Goal: Use online tool/utility: Utilize a website feature to perform a specific function

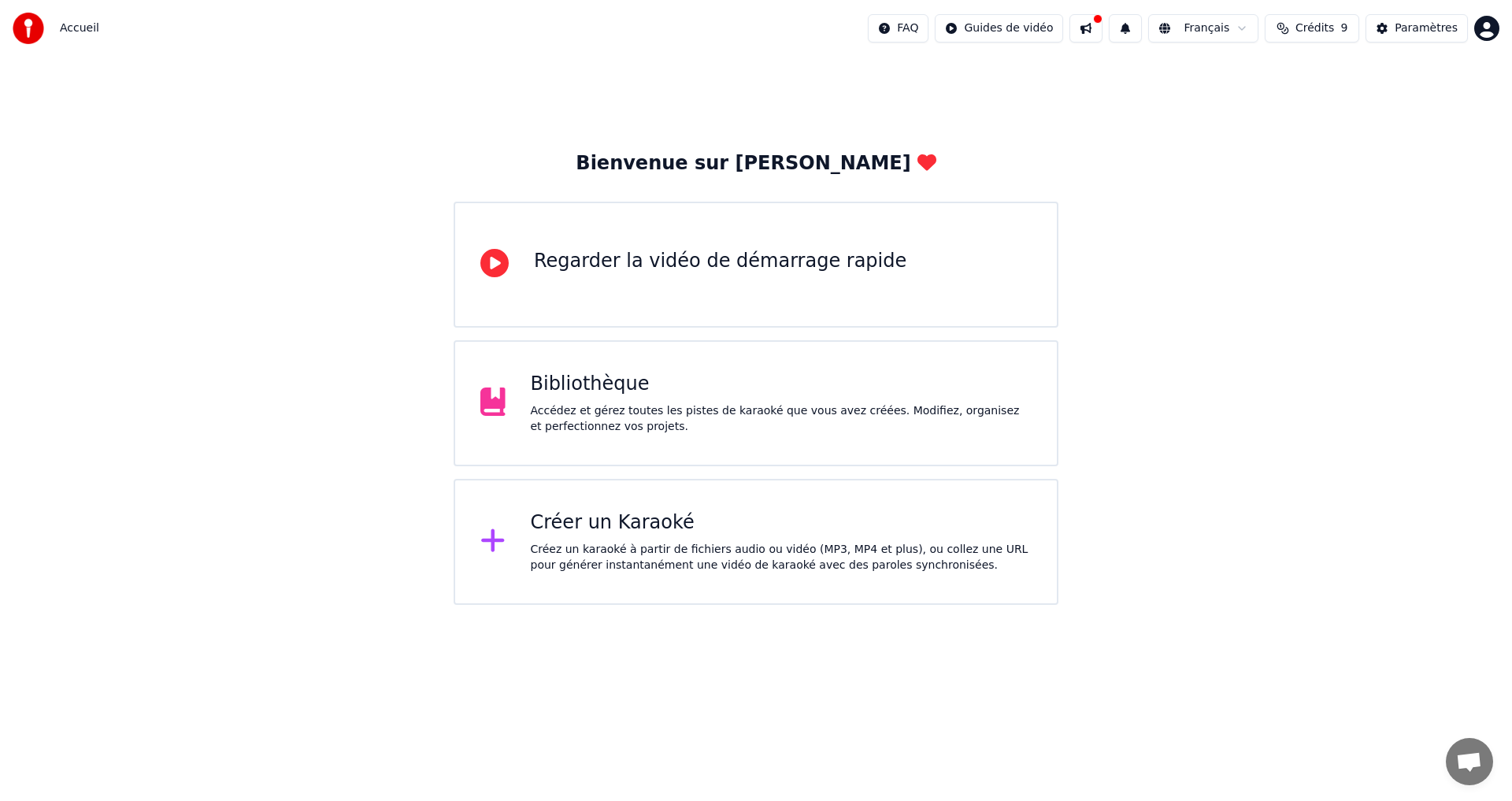
click at [619, 389] on div "Bibliothèque" at bounding box center [781, 384] width 502 height 25
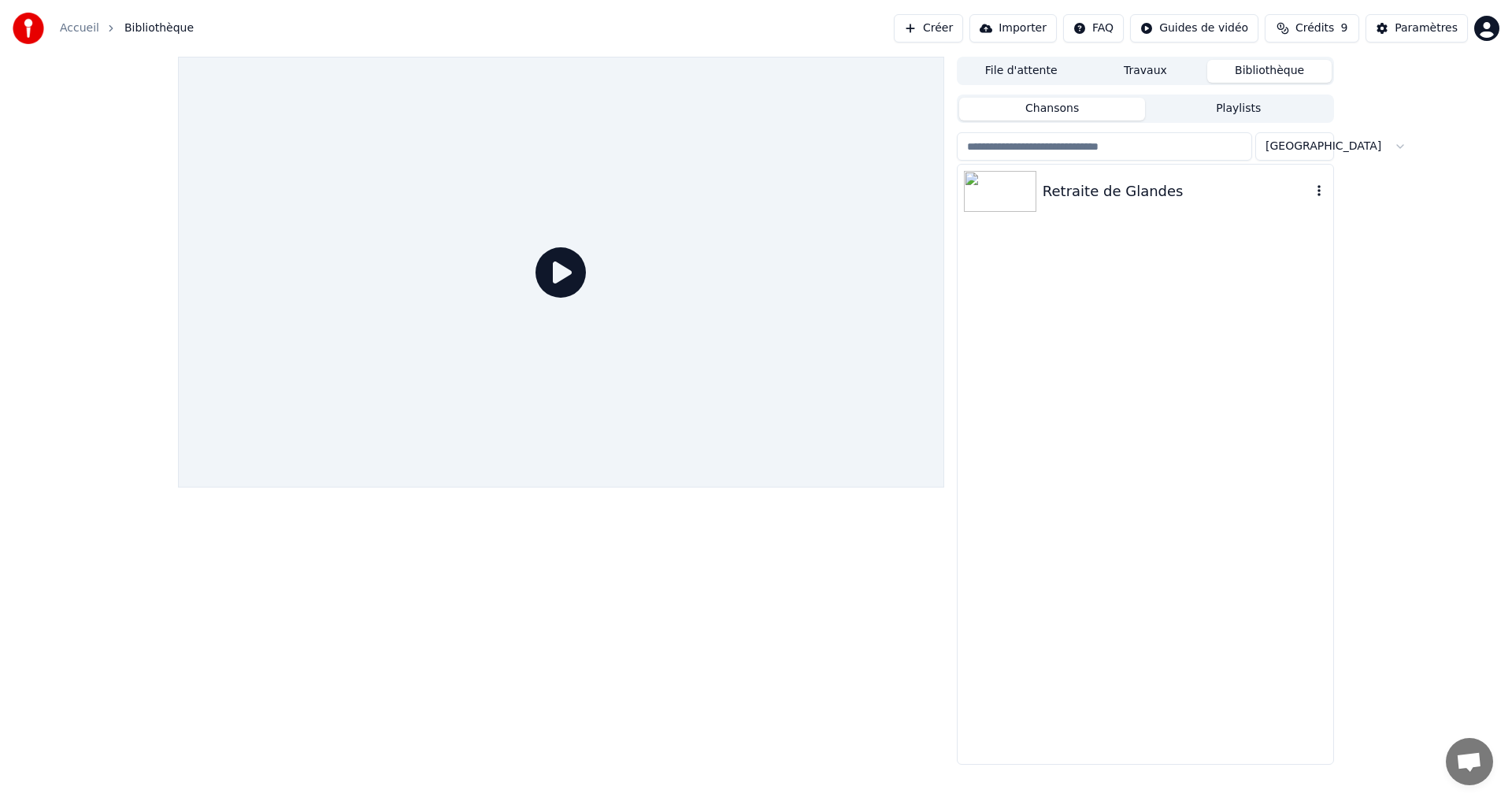
click at [1067, 190] on div "Retraite de Glandes" at bounding box center [1176, 192] width 268 height 22
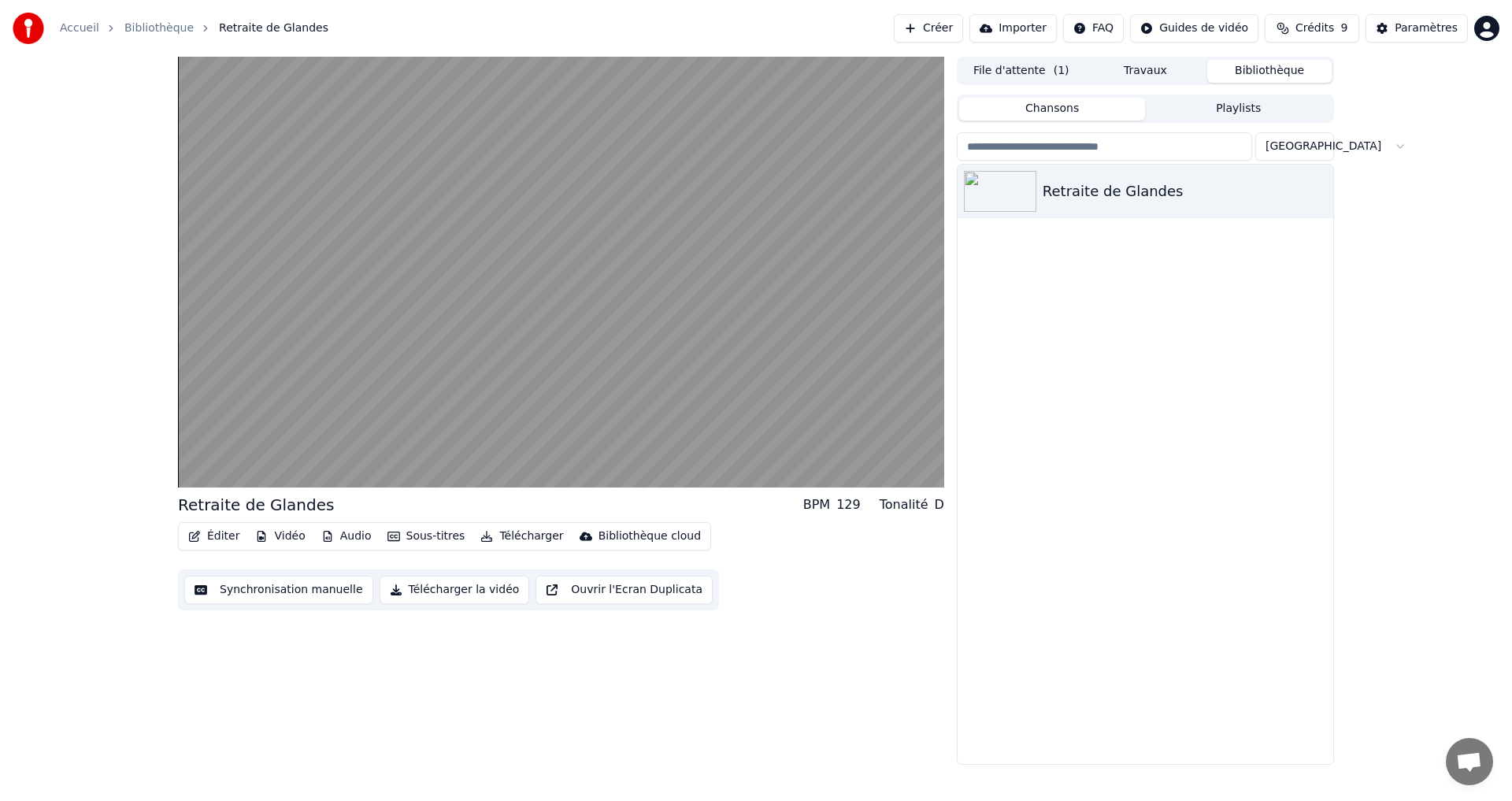
click at [260, 591] on button "Synchronisation manuelle" at bounding box center [278, 590] width 189 height 29
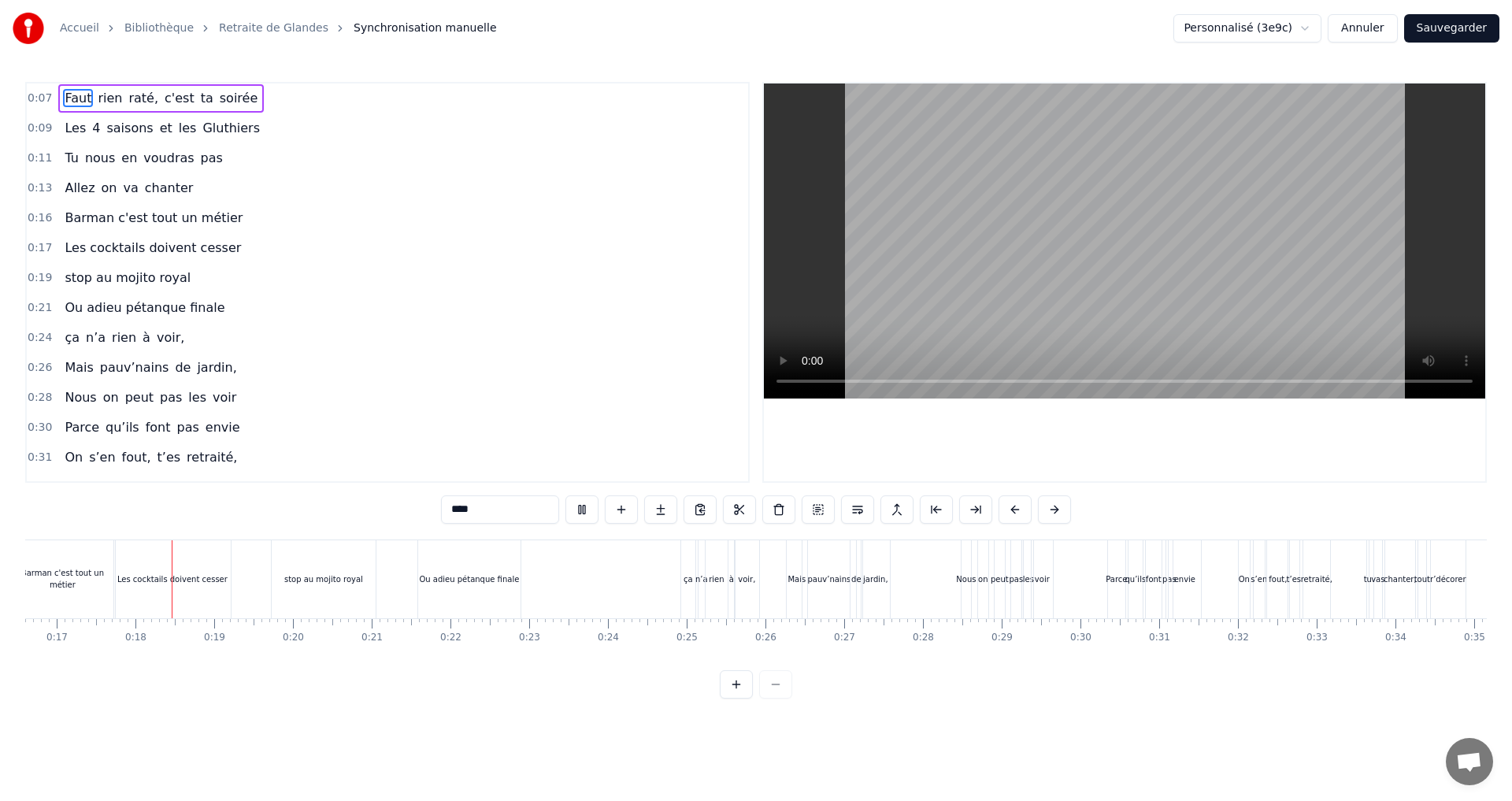
scroll to position [0, 1312]
click at [763, 315] on div at bounding box center [1125, 283] width 725 height 401
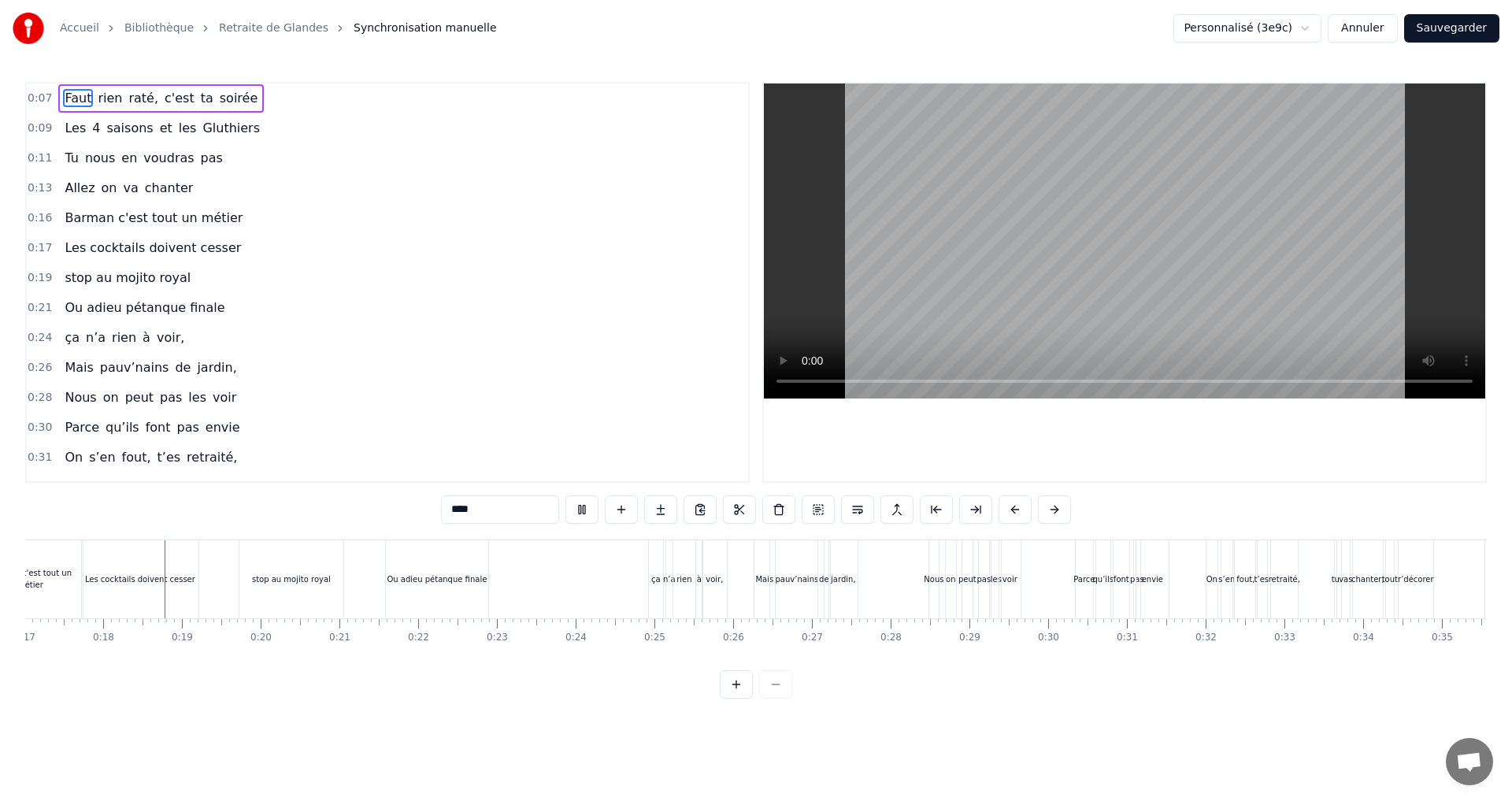
scroll to position [0, 1344]
click at [102, 306] on span "Ou adieu pétanque finale" at bounding box center [144, 308] width 163 height 18
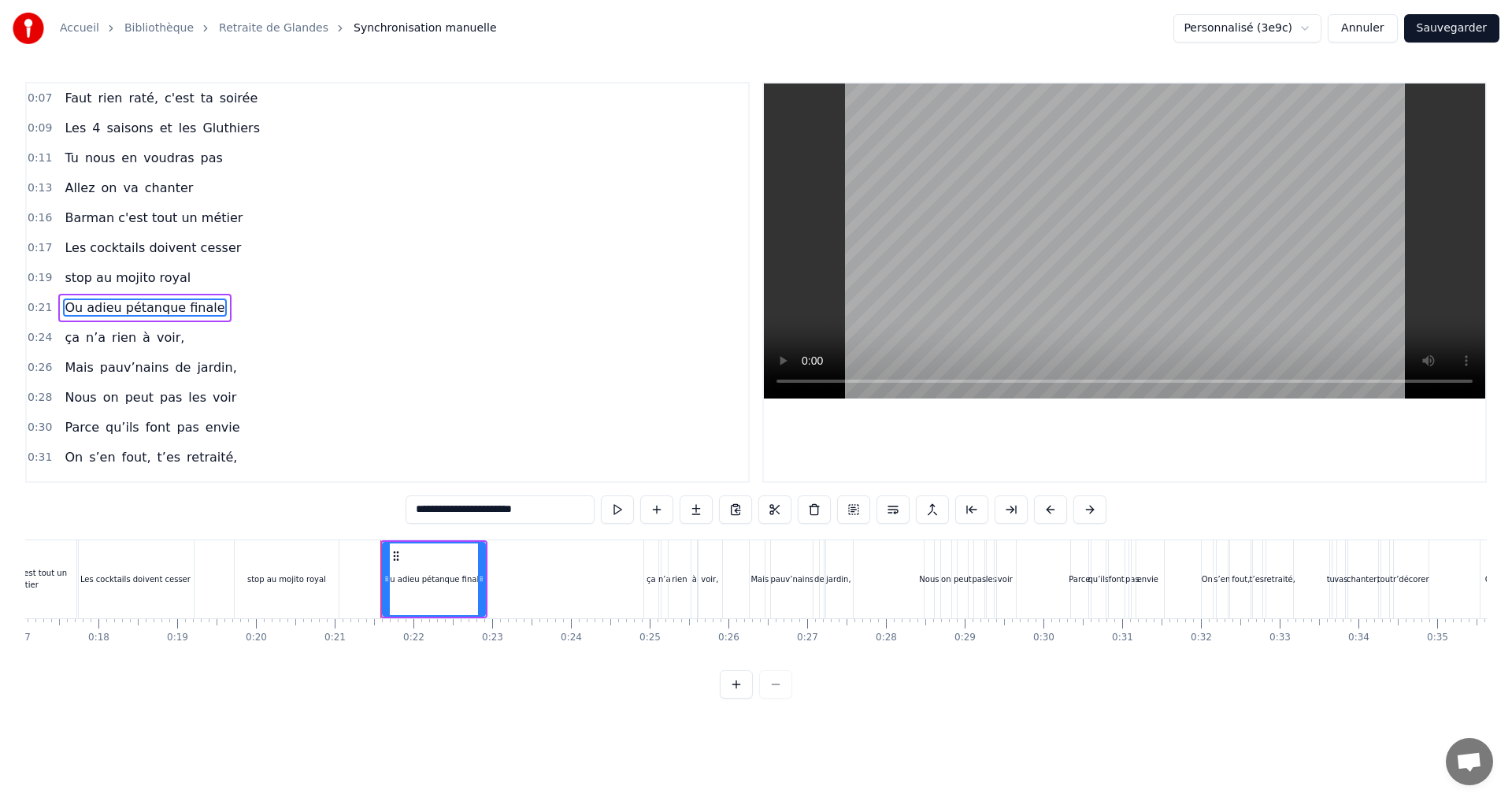
scroll to position [25, 0]
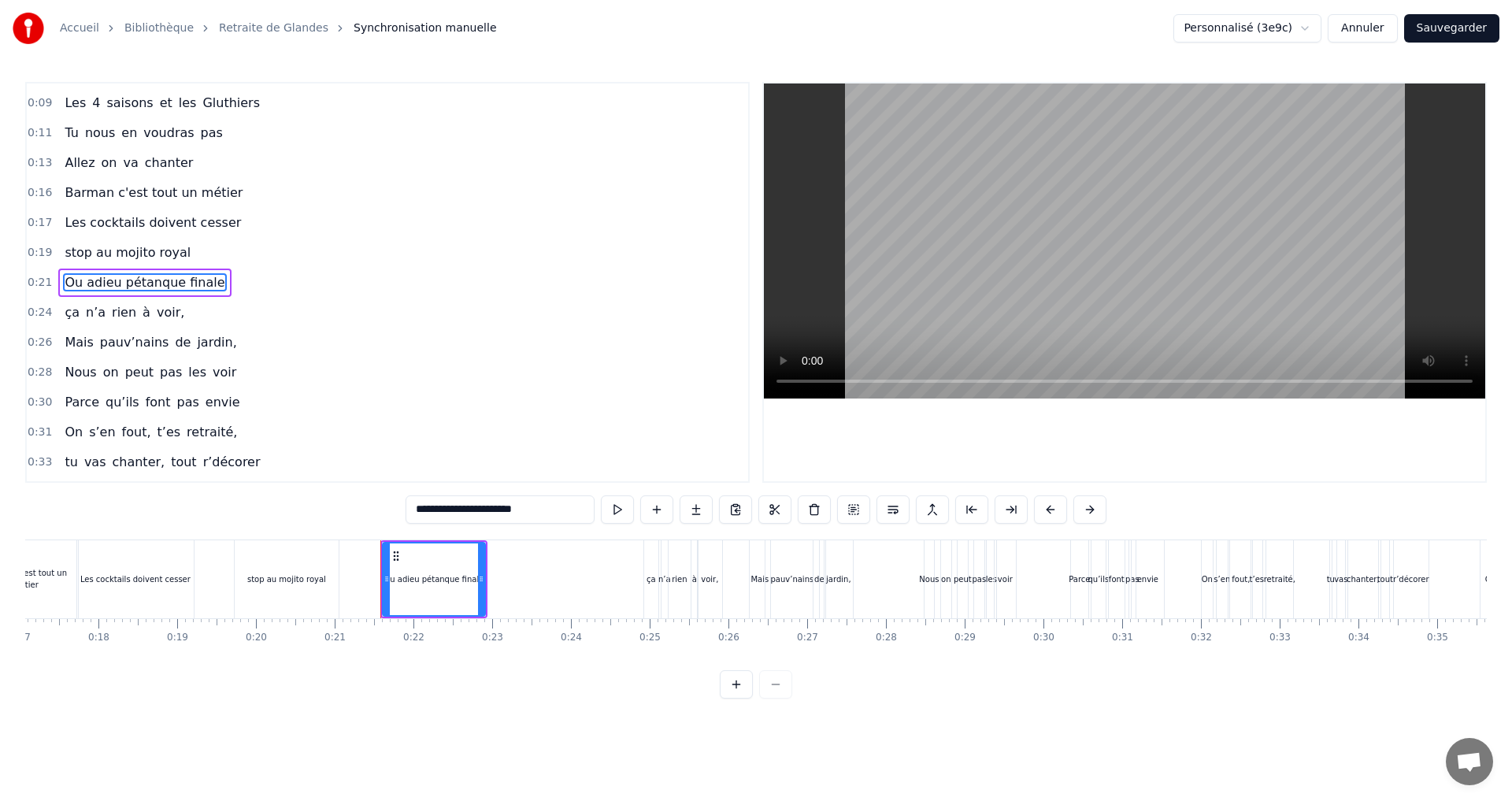
click at [432, 511] on input "**********" at bounding box center [499, 510] width 189 height 29
drag, startPoint x: 417, startPoint y: 510, endPoint x: 441, endPoint y: 507, distance: 24.2
click at [441, 507] on input "**********" at bounding box center [480, 510] width 181 height 29
click at [488, 514] on input "**********" at bounding box center [480, 510] width 141 height 29
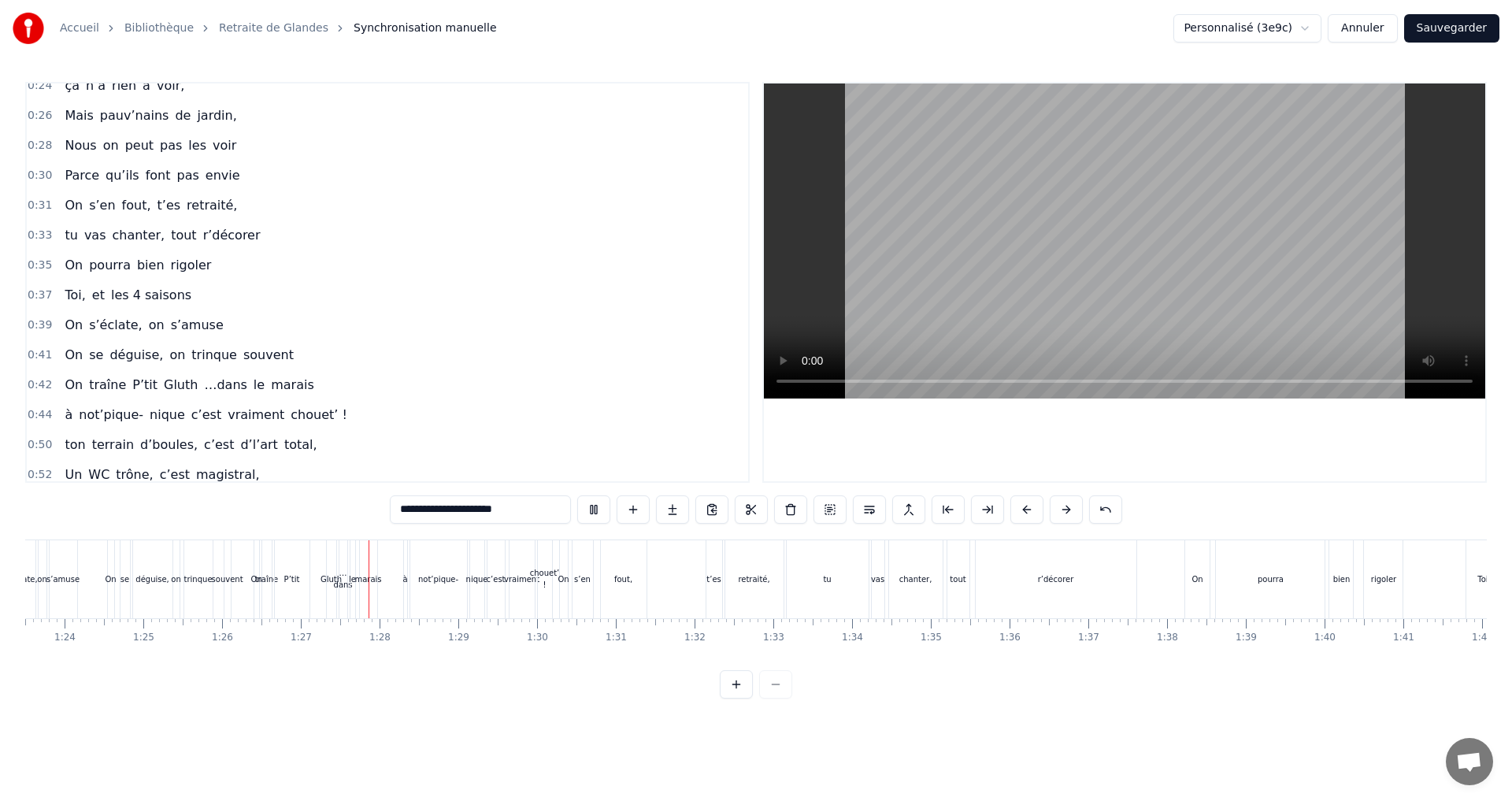
scroll to position [261, 0]
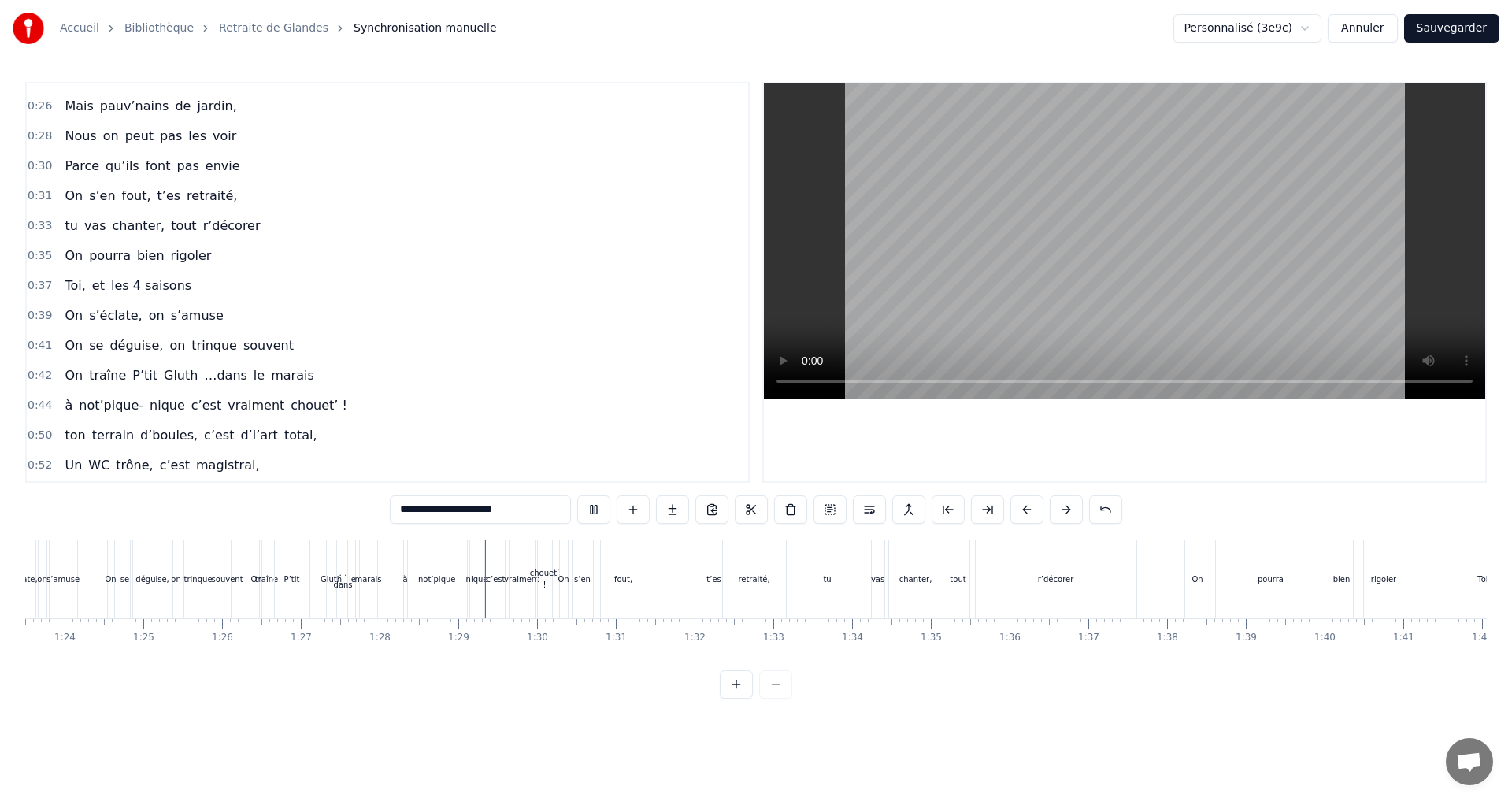
click at [463, 559] on div "not’pique-" at bounding box center [437, 579] width 56 height 78
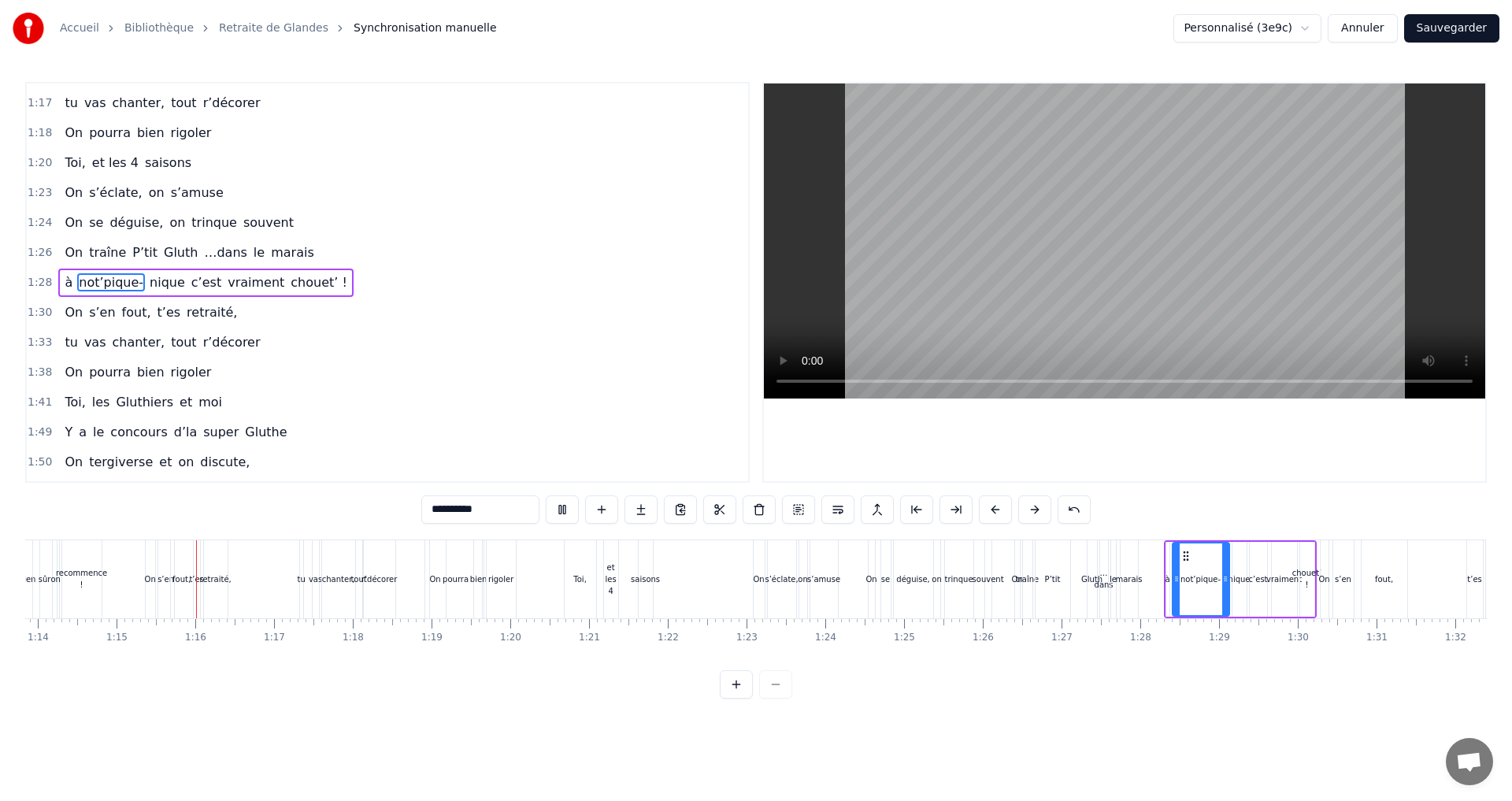
scroll to position [0, 5835]
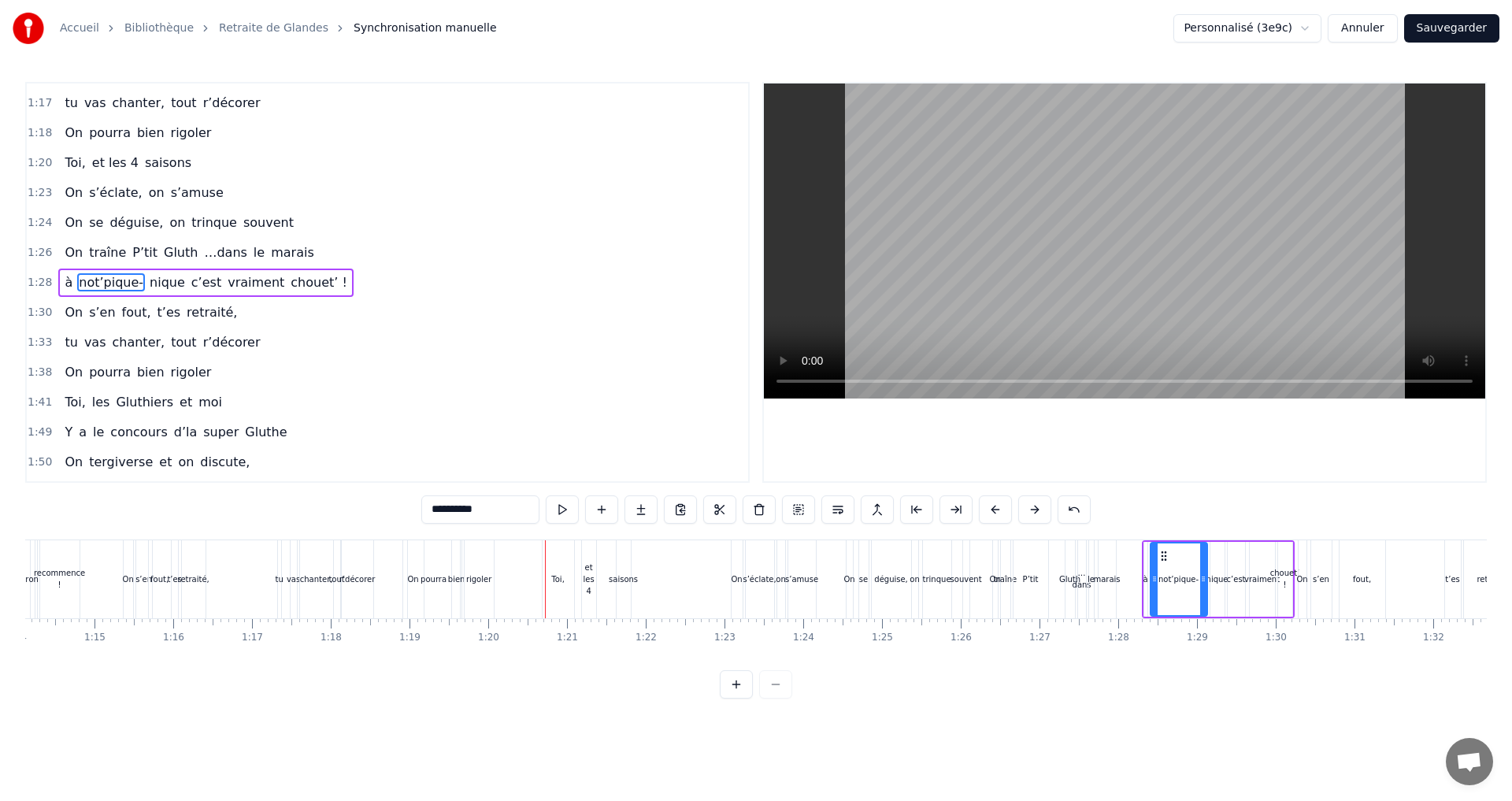
click at [556, 575] on div "Toi," at bounding box center [557, 579] width 13 height 12
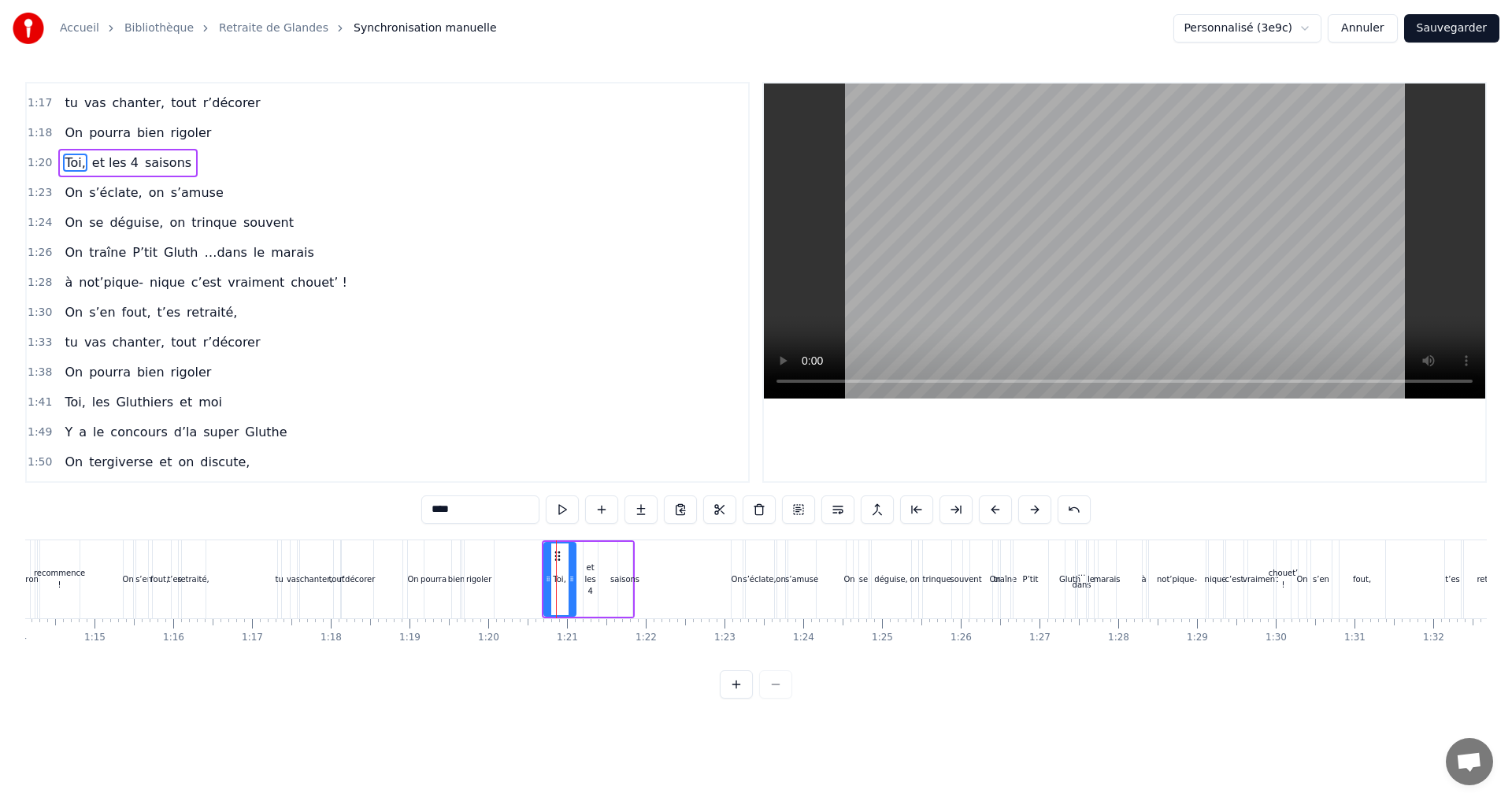
scroll to position [863, 0]
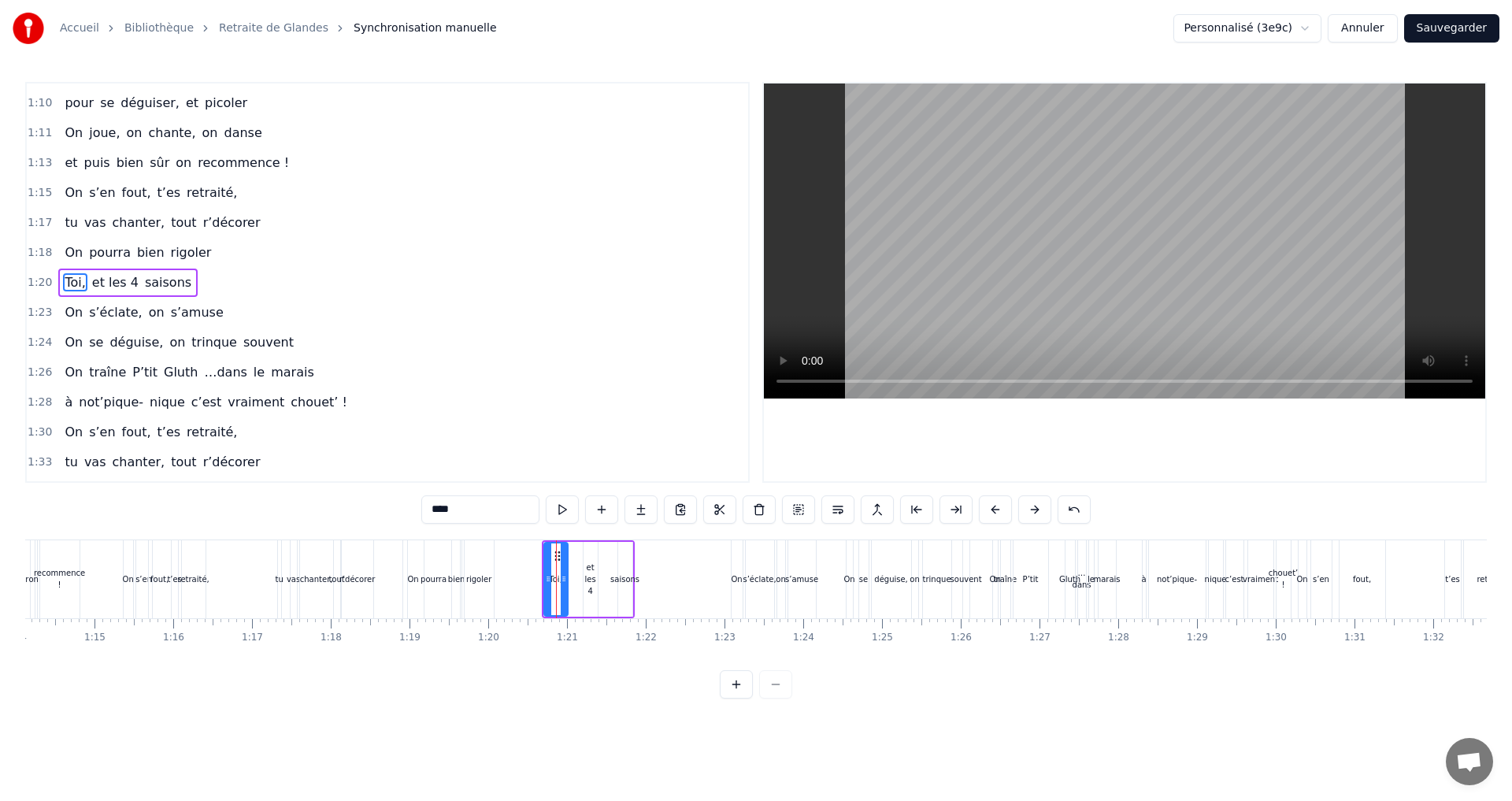
drag, startPoint x: 569, startPoint y: 580, endPoint x: 561, endPoint y: 578, distance: 8.2
click at [561, 578] on icon at bounding box center [564, 579] width 6 height 13
click at [629, 577] on div "saisons" at bounding box center [624, 579] width 30 height 12
drag, startPoint x: 630, startPoint y: 584, endPoint x: 649, endPoint y: 584, distance: 19.0
click at [649, 584] on icon at bounding box center [647, 579] width 6 height 13
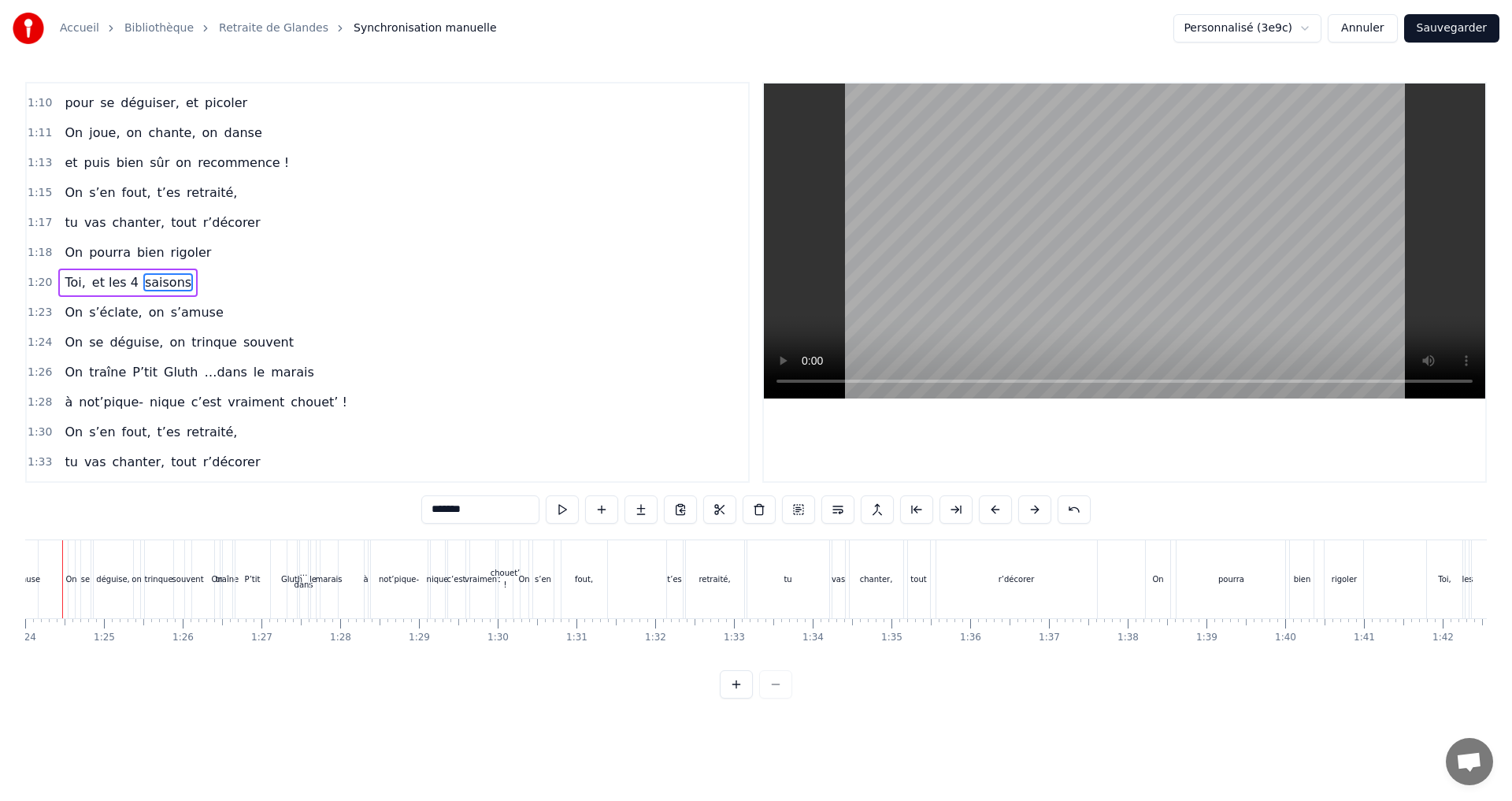
scroll to position [0, 6570]
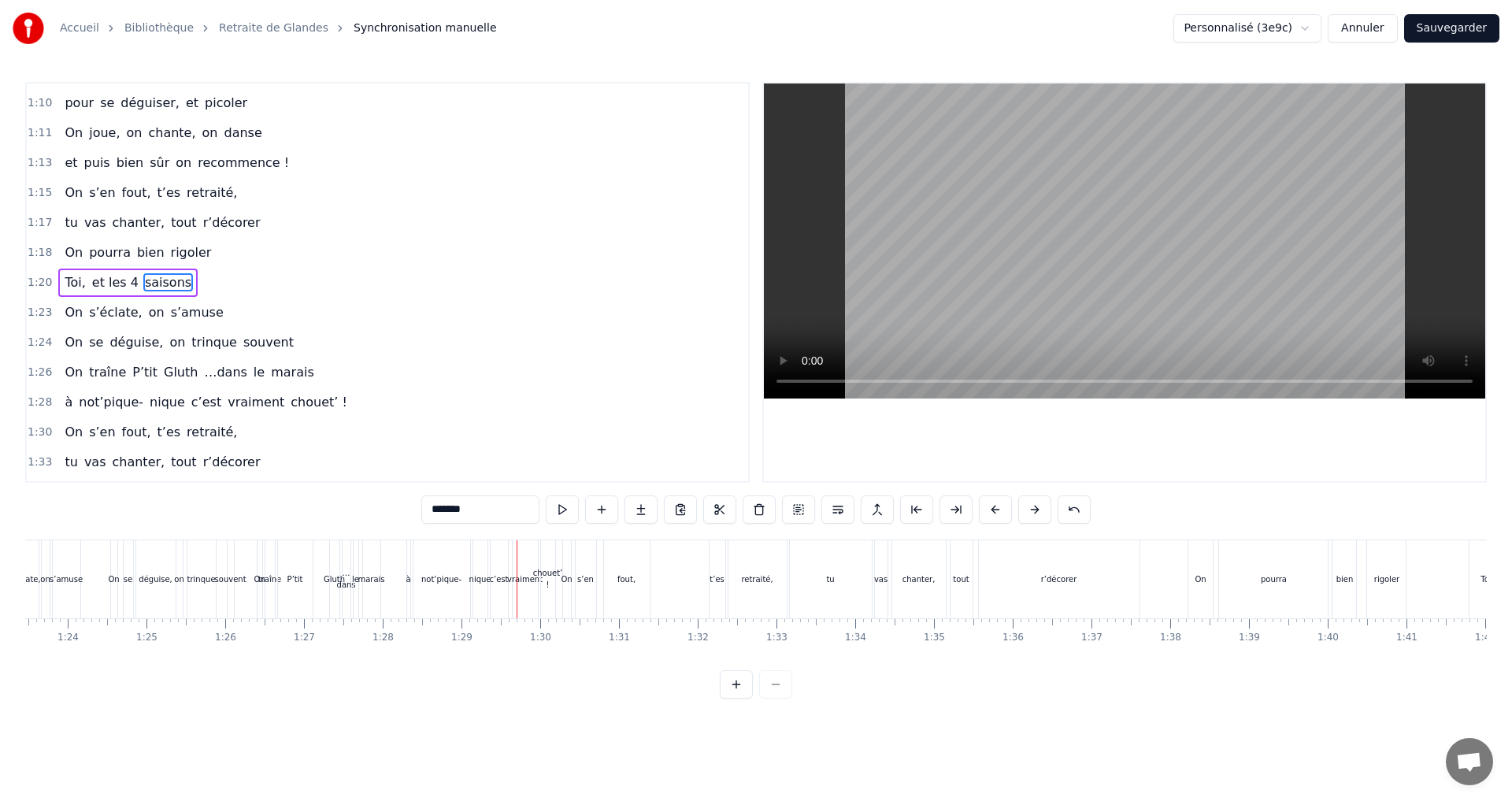
click at [480, 578] on div "nique" at bounding box center [480, 579] width 22 height 12
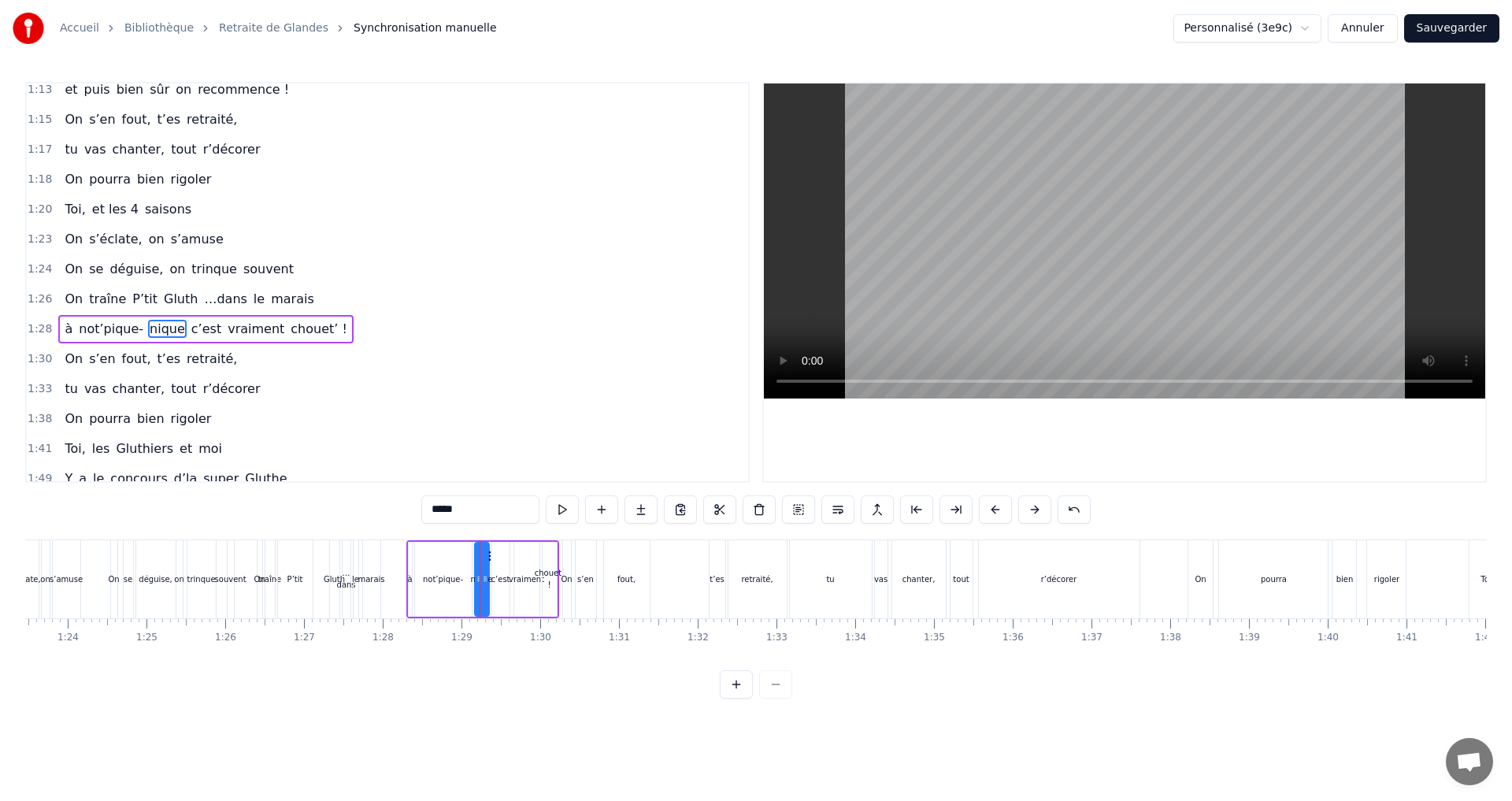
scroll to position [983, 0]
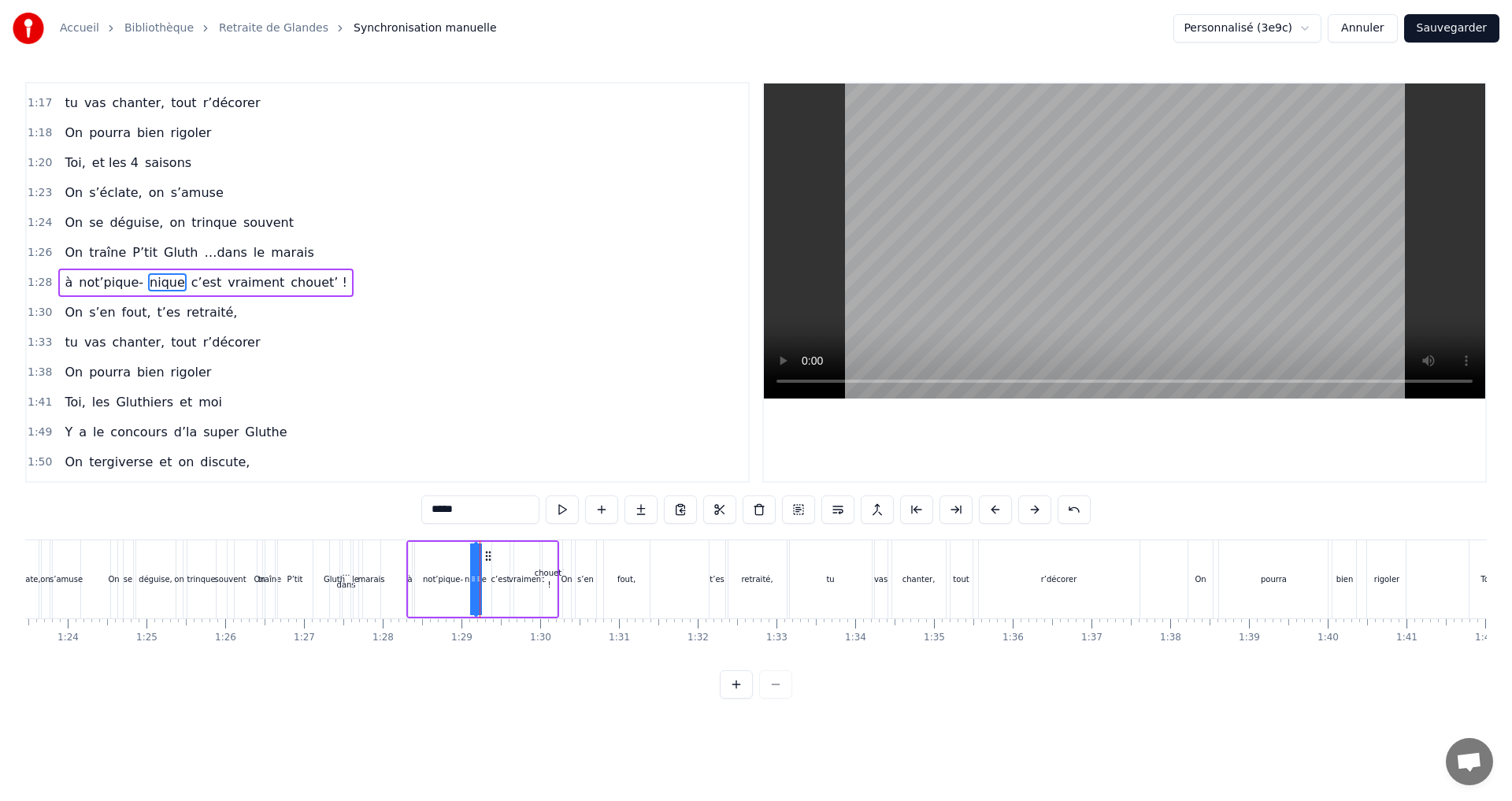
drag, startPoint x: 488, startPoint y: 555, endPoint x: 476, endPoint y: 561, distance: 13.4
click at [476, 561] on div at bounding box center [472, 579] width 6 height 72
click at [503, 575] on div "c’est" at bounding box center [500, 579] width 19 height 12
click at [500, 557] on icon at bounding box center [505, 556] width 13 height 13
click at [488, 581] on icon at bounding box center [490, 579] width 6 height 13
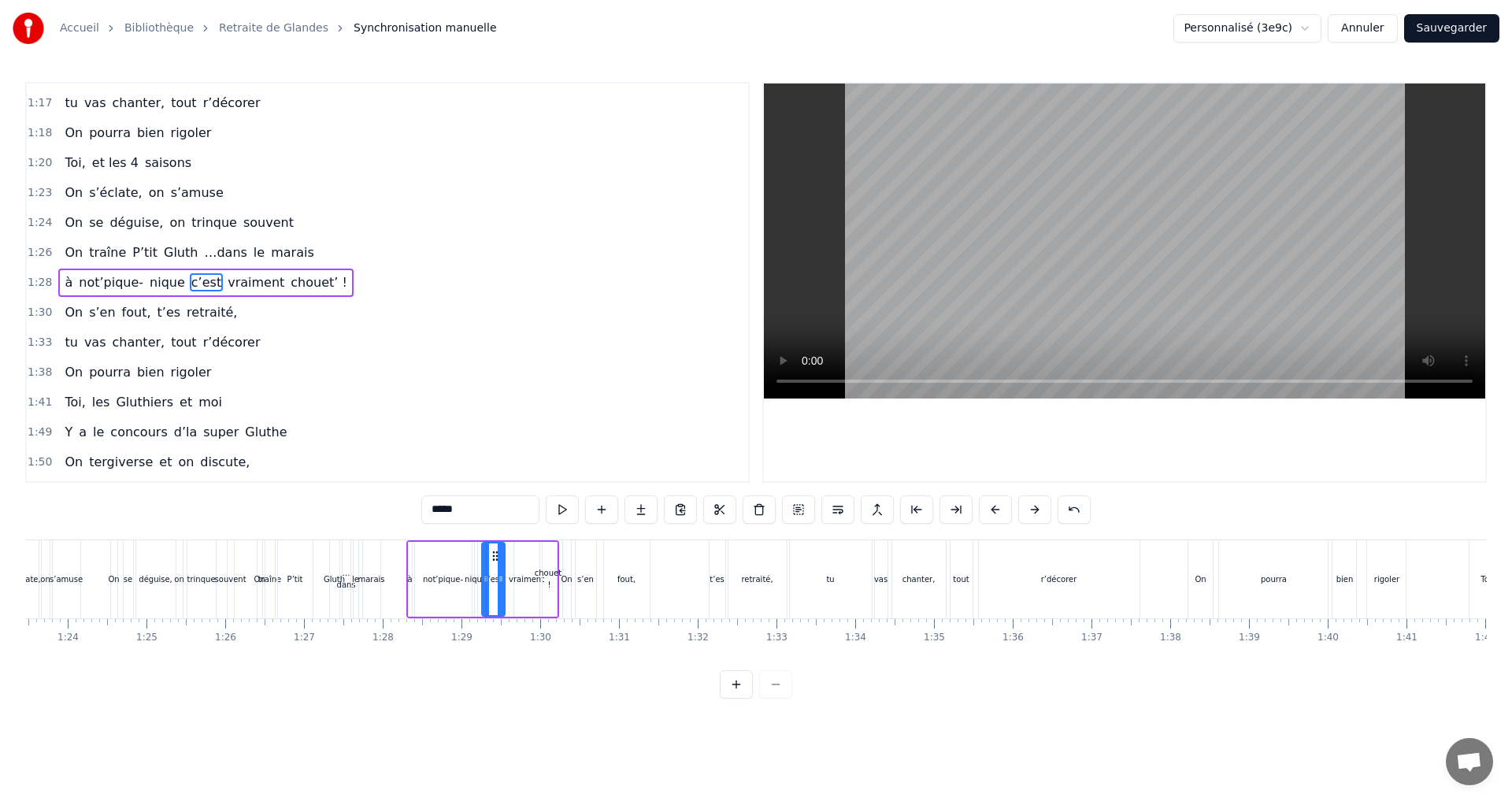
click at [493, 559] on circle at bounding box center [493, 559] width 1 height 1
click at [476, 576] on div "nique" at bounding box center [475, 579] width 22 height 12
type input "*****"
drag, startPoint x: 471, startPoint y: 579, endPoint x: 463, endPoint y: 577, distance: 8.2
click at [463, 577] on div "à not’pique- nique c’est vraiment chouet’ !" at bounding box center [482, 579] width 153 height 78
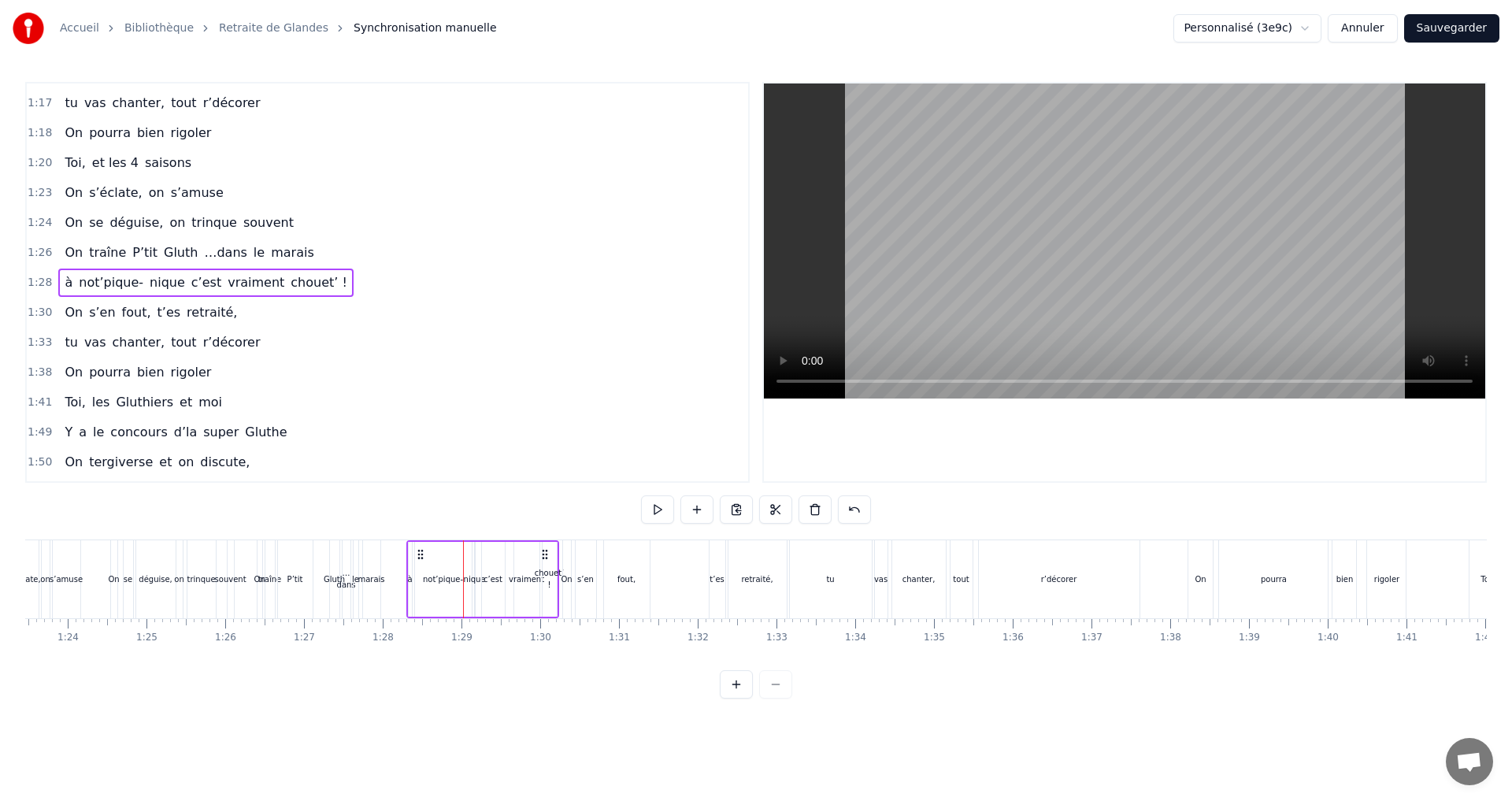
click at [531, 578] on div "vraiment" at bounding box center [526, 579] width 36 height 12
drag, startPoint x: 527, startPoint y: 557, endPoint x: 514, endPoint y: 556, distance: 13.0
click at [514, 556] on icon at bounding box center [514, 556] width 13 height 13
click at [543, 574] on div "chouet’ !" at bounding box center [549, 579] width 30 height 23
type input "*********"
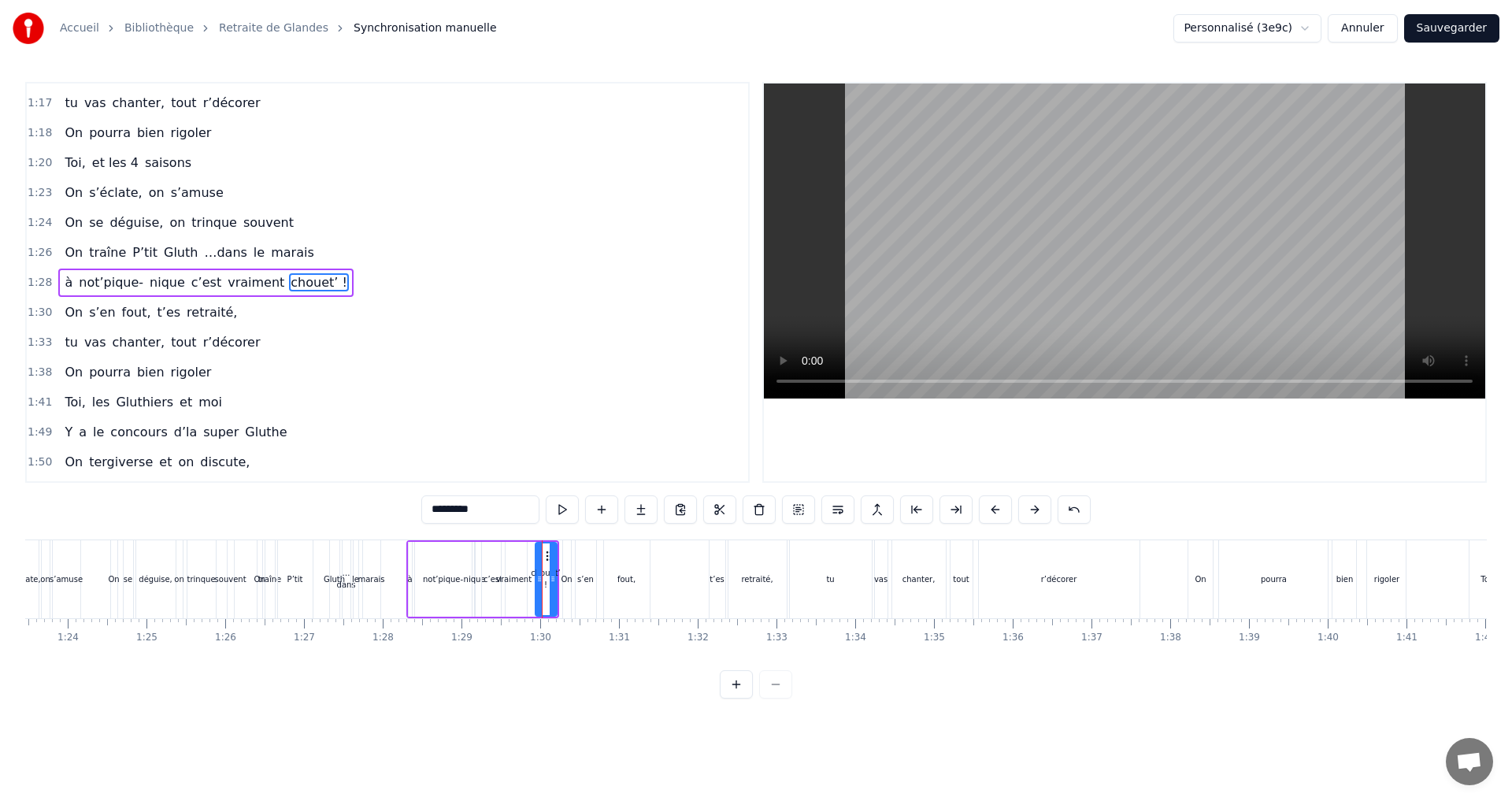
click at [537, 581] on icon at bounding box center [539, 579] width 6 height 13
drag, startPoint x: 548, startPoint y: 558, endPoint x: 537, endPoint y: 560, distance: 11.2
click at [537, 560] on icon at bounding box center [538, 556] width 13 height 13
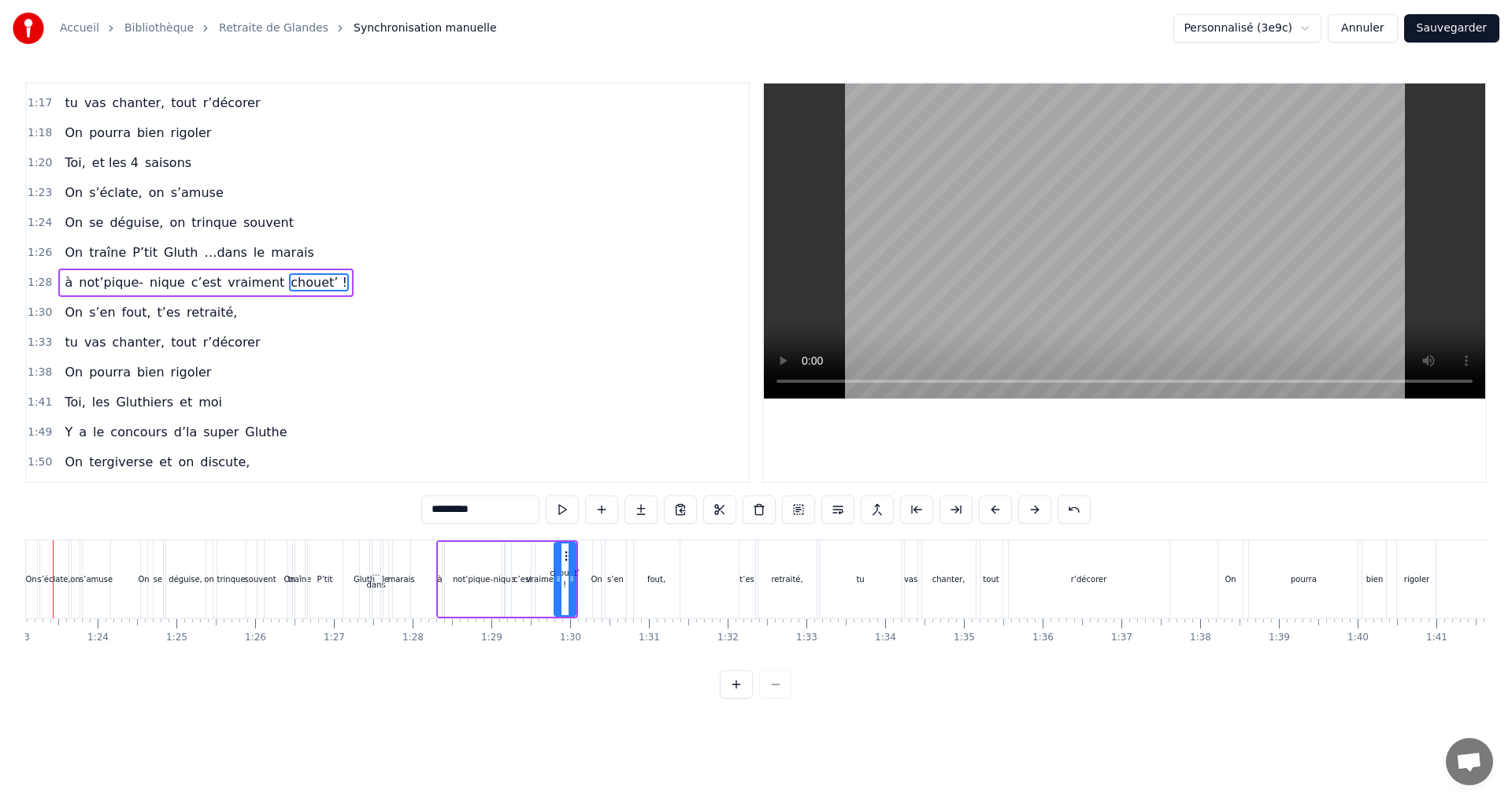
scroll to position [0, 6489]
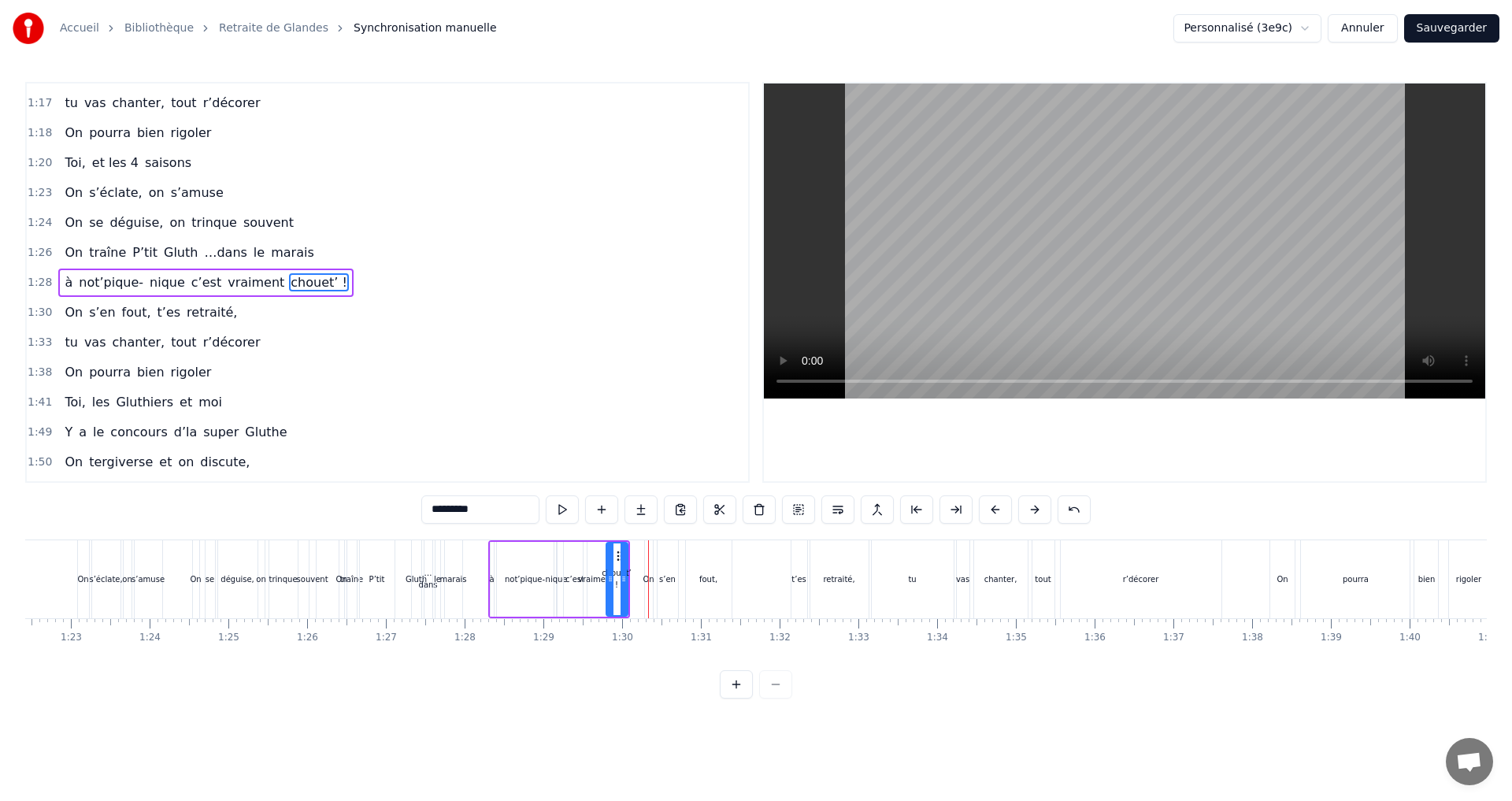
click at [531, 541] on div "à not’pique- nique c’est vraiment chouet’ !" at bounding box center [559, 579] width 141 height 78
drag, startPoint x: 500, startPoint y: 550, endPoint x: 488, endPoint y: 551, distance: 12.0
click at [488, 550] on circle at bounding box center [488, 550] width 1 height 1
click at [499, 579] on div "not’pique-" at bounding box center [513, 579] width 40 height 12
drag, startPoint x: 534, startPoint y: 581, endPoint x: 522, endPoint y: 581, distance: 12.0
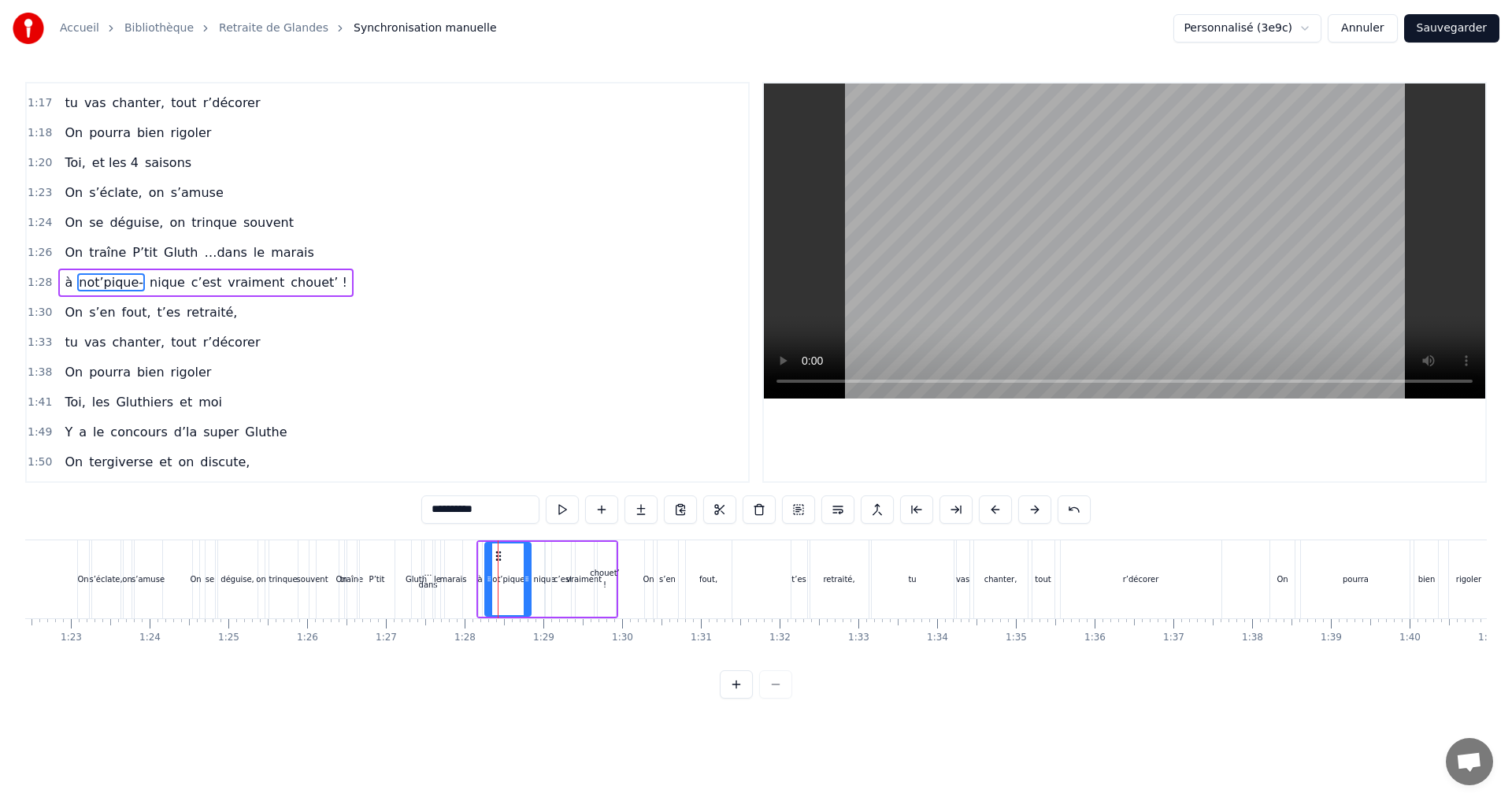
click at [523, 581] on icon at bounding box center [526, 579] width 6 height 13
click at [538, 579] on div "nique" at bounding box center [545, 579] width 22 height 12
type input "*****"
drag, startPoint x: 540, startPoint y: 581, endPoint x: 529, endPoint y: 576, distance: 12.1
click at [529, 576] on div "à not’pique- nique c’est vraiment chouet’ !" at bounding box center [547, 579] width 141 height 78
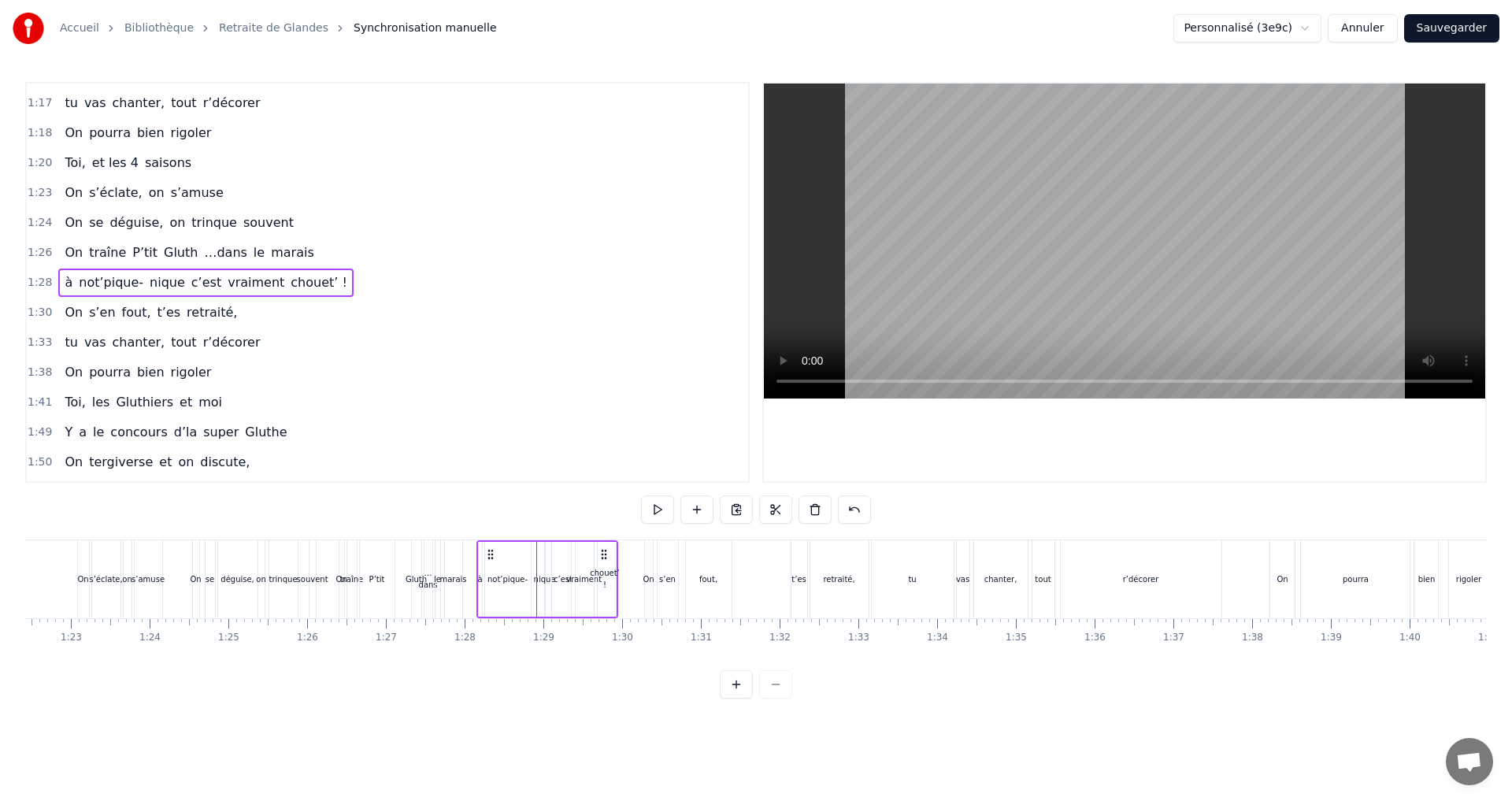
click at [546, 577] on div "nique" at bounding box center [545, 579] width 22 height 12
drag, startPoint x: 556, startPoint y: 560, endPoint x: 548, endPoint y: 561, distance: 8.1
click at [548, 561] on icon at bounding box center [549, 556] width 13 height 13
click at [561, 577] on div "c’est" at bounding box center [563, 579] width 19 height 12
drag, startPoint x: 564, startPoint y: 558, endPoint x: 555, endPoint y: 558, distance: 9.0
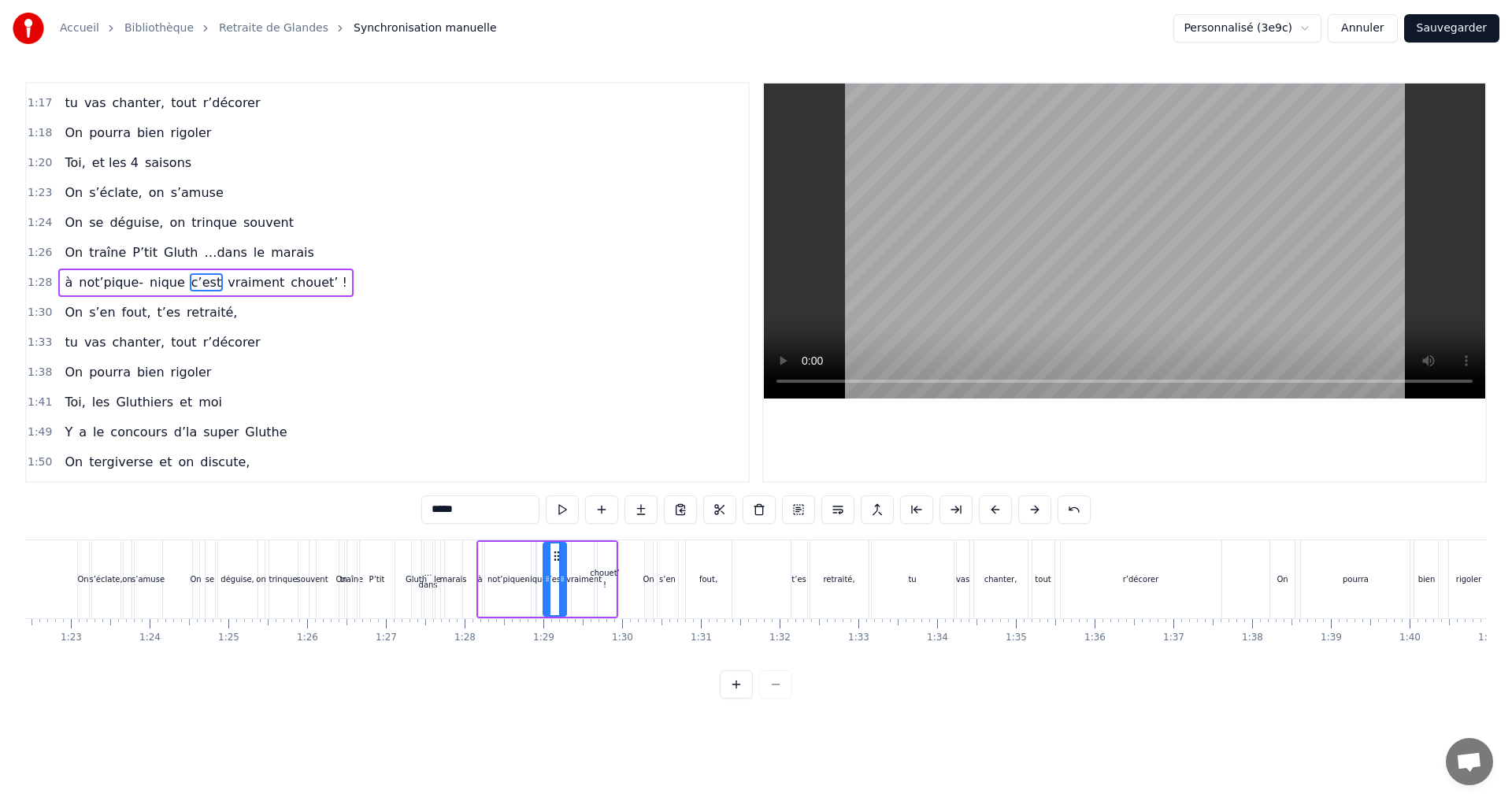
click at [555, 559] on circle at bounding box center [555, 559] width 1 height 1
click at [579, 576] on div "vraiment" at bounding box center [584, 579] width 36 height 12
drag, startPoint x: 584, startPoint y: 555, endPoint x: 574, endPoint y: 557, distance: 10.2
click at [574, 557] on icon at bounding box center [575, 556] width 13 height 13
click at [607, 574] on div "chouet’ !" at bounding box center [604, 579] width 30 height 23
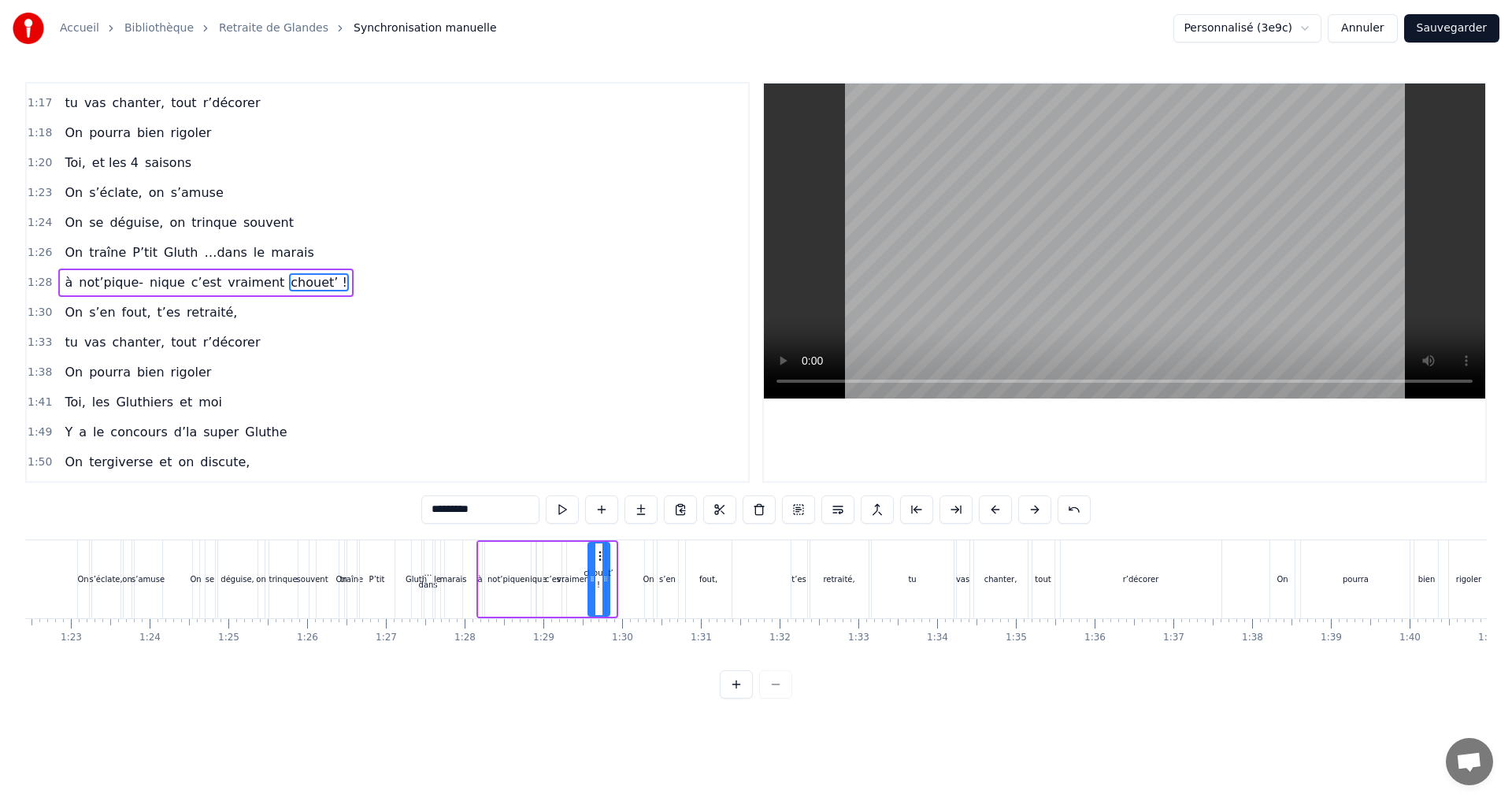
click at [600, 559] on icon at bounding box center [601, 556] width 13 height 13
click at [502, 577] on div "not’pique-" at bounding box center [507, 579] width 40 height 12
click at [490, 555] on icon at bounding box center [493, 556] width 13 height 13
click at [515, 579] on icon at bounding box center [517, 579] width 6 height 13
click at [531, 580] on div "nique" at bounding box center [536, 579] width 22 height 12
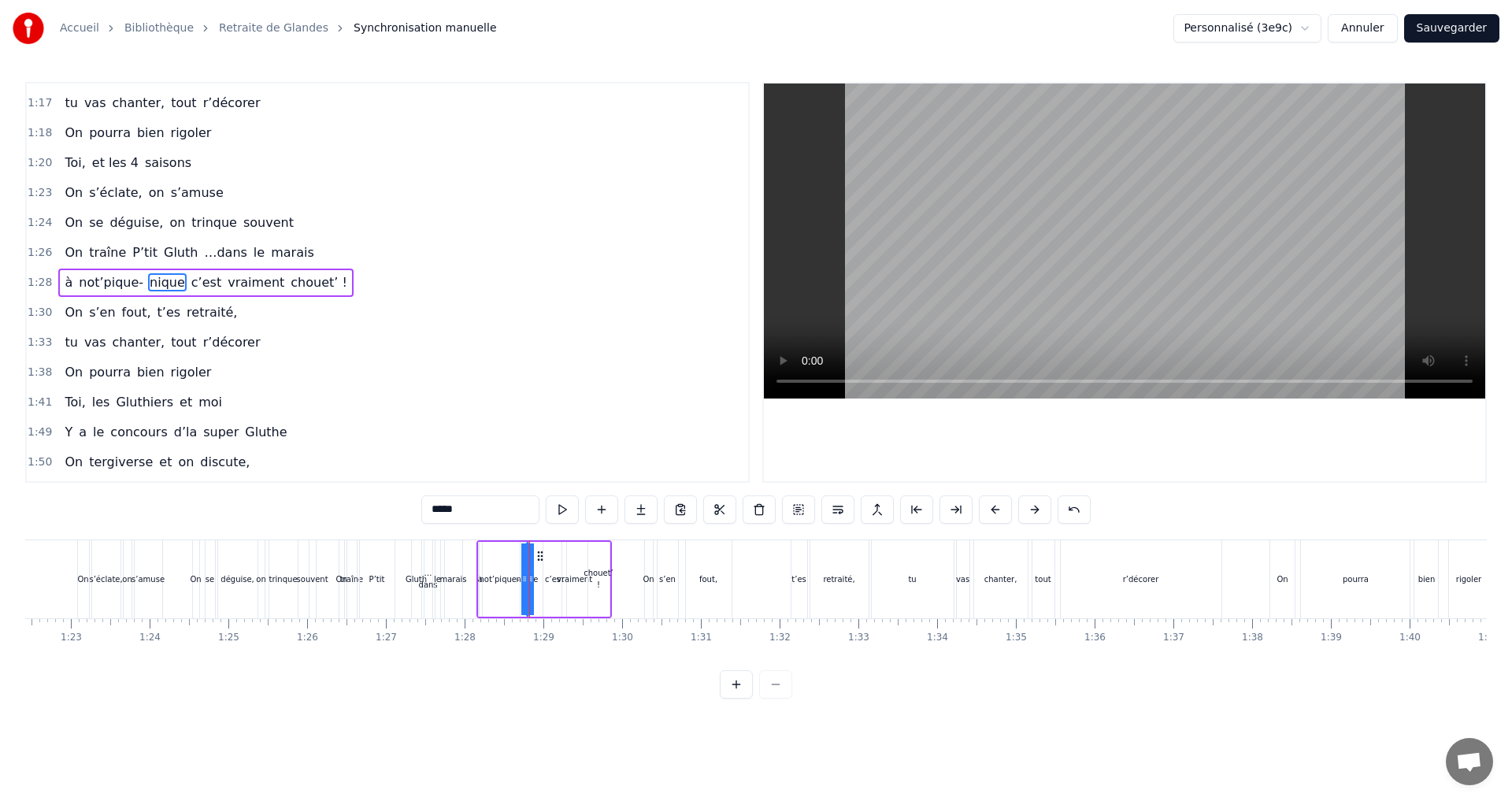
drag, startPoint x: 548, startPoint y: 558, endPoint x: 539, endPoint y: 561, distance: 9.5
click at [539, 561] on icon at bounding box center [540, 556] width 13 height 13
click at [553, 575] on div "c’est" at bounding box center [554, 579] width 19 height 12
drag, startPoint x: 556, startPoint y: 558, endPoint x: 547, endPoint y: 560, distance: 9.2
click at [547, 560] on icon at bounding box center [548, 556] width 13 height 13
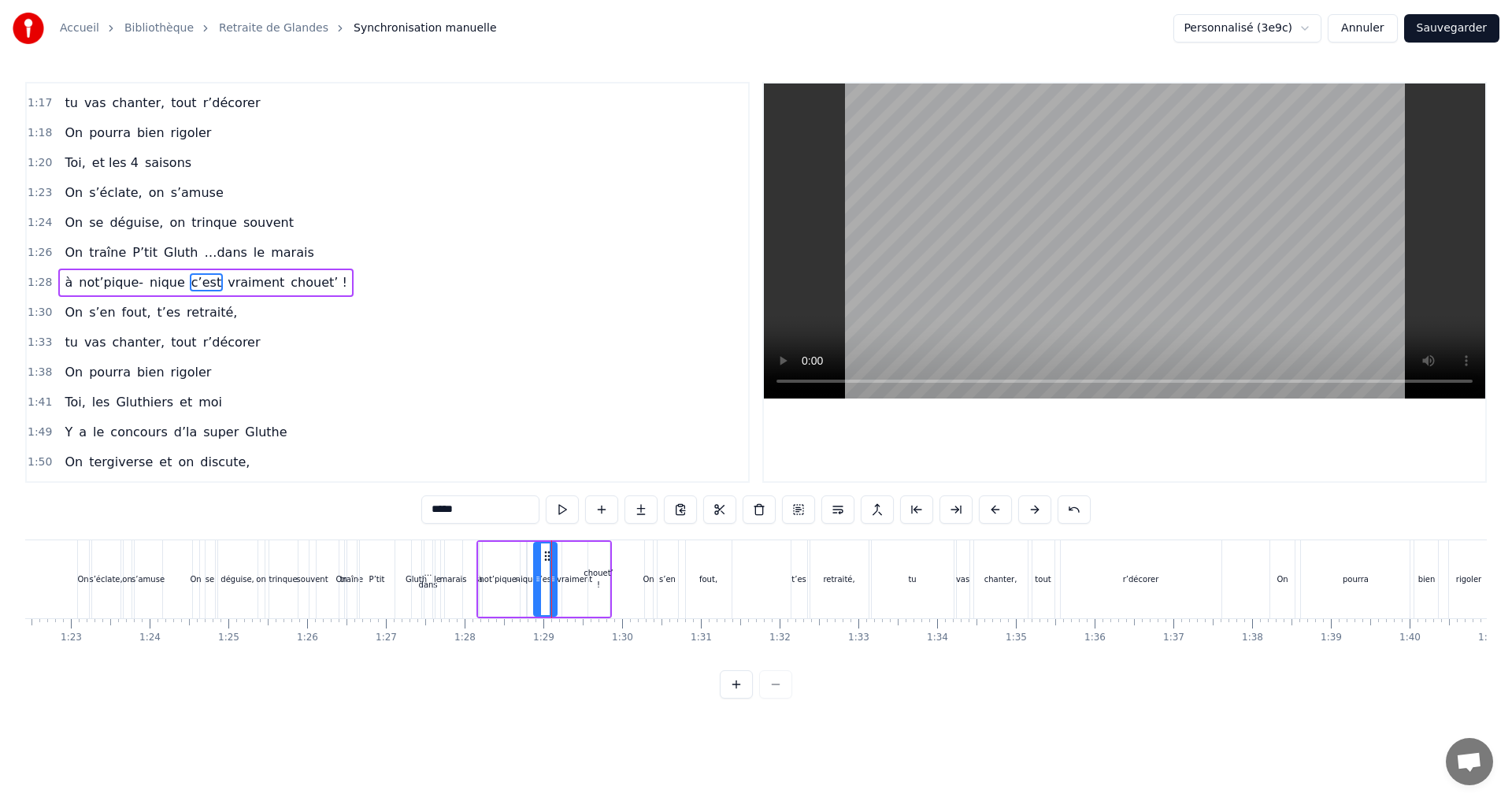
click at [574, 566] on div "vraiment" at bounding box center [574, 579] width 25 height 75
click at [570, 557] on icon at bounding box center [568, 556] width 13 height 13
click at [593, 569] on div "chouet’ !" at bounding box center [598, 579] width 30 height 23
type input "*********"
click at [593, 555] on circle at bounding box center [593, 555] width 1 height 1
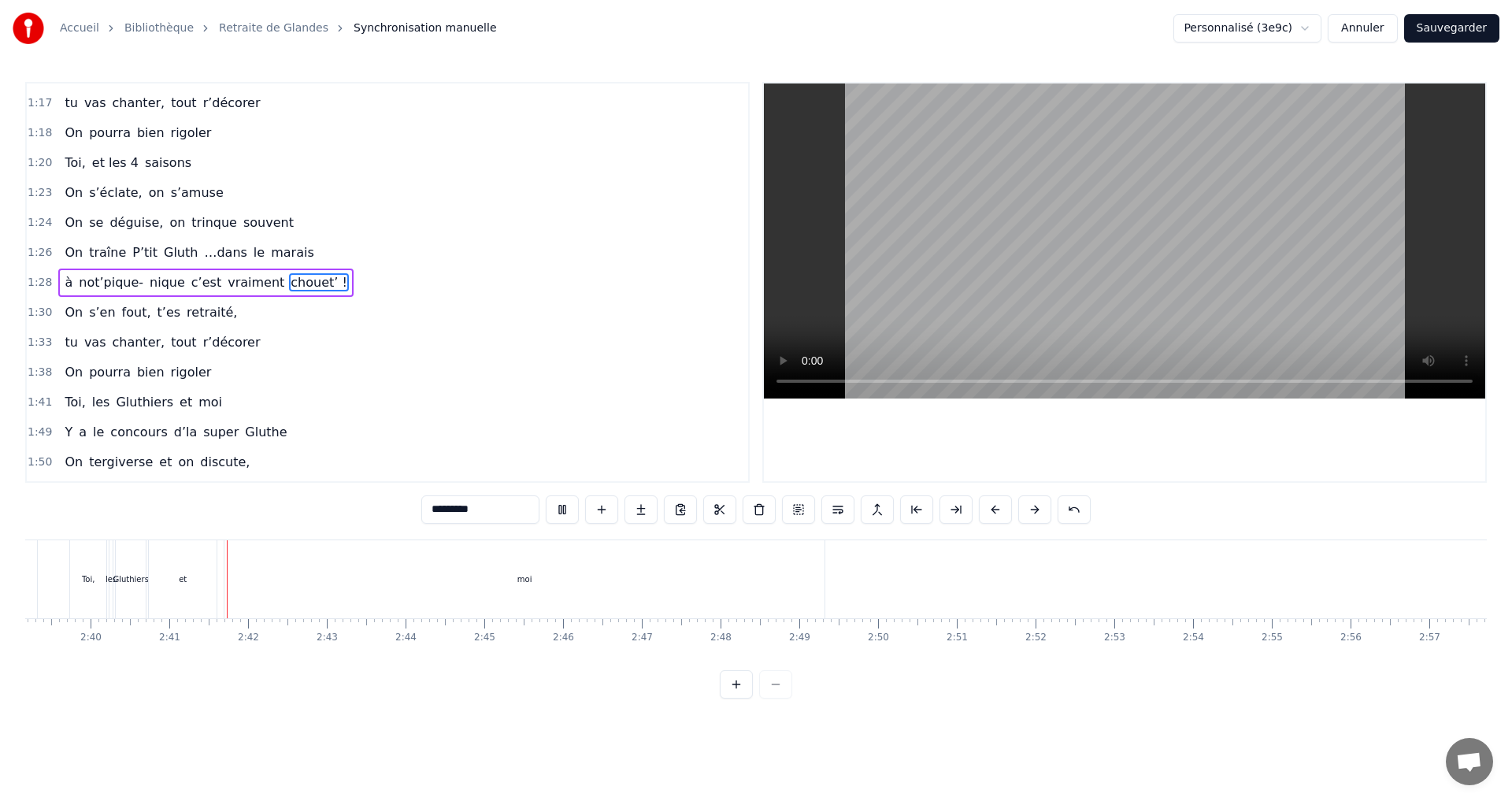
scroll to position [0, 12602]
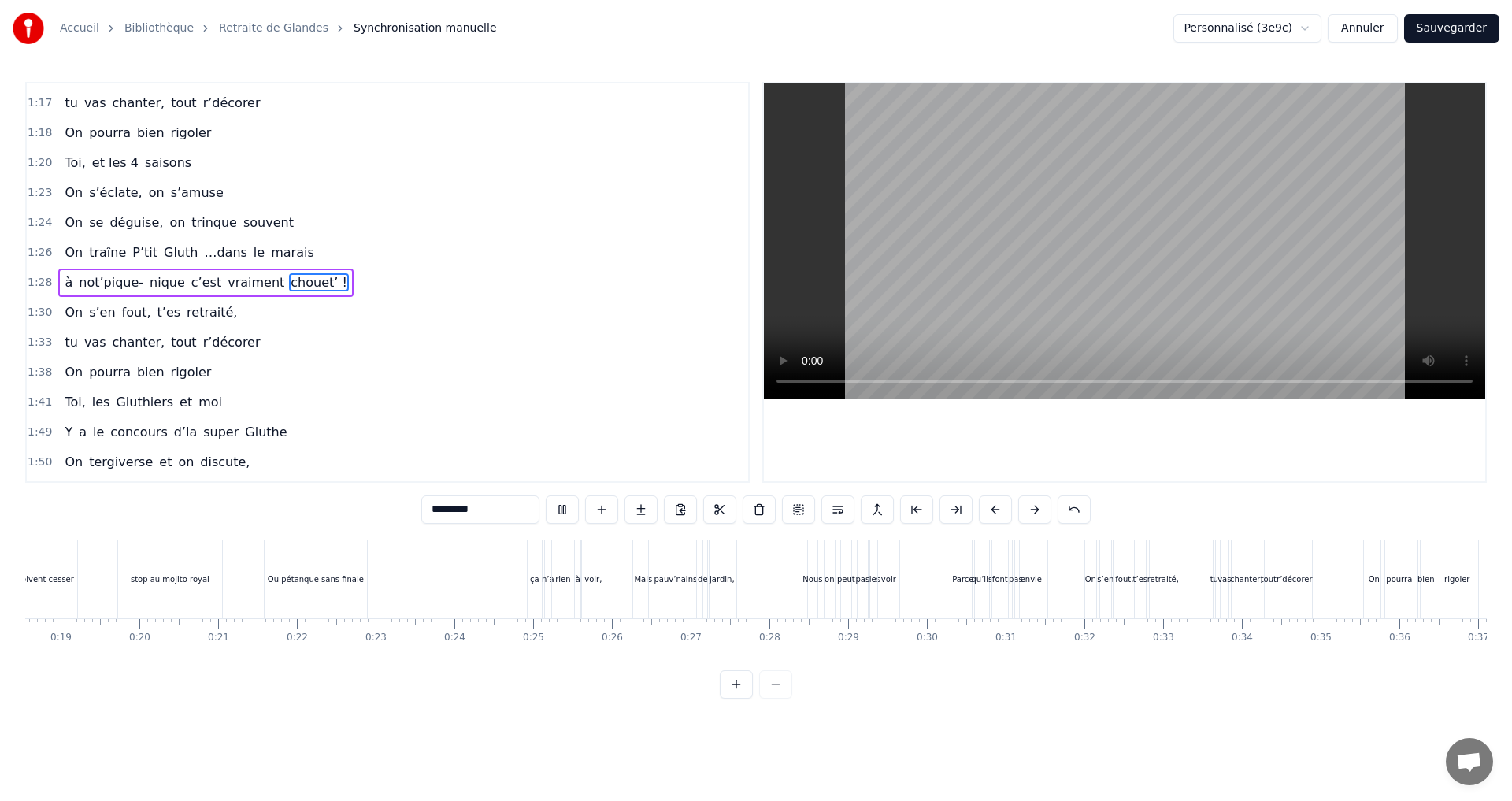
click at [1449, 32] on button "Sauvegarder" at bounding box center [1451, 29] width 95 height 29
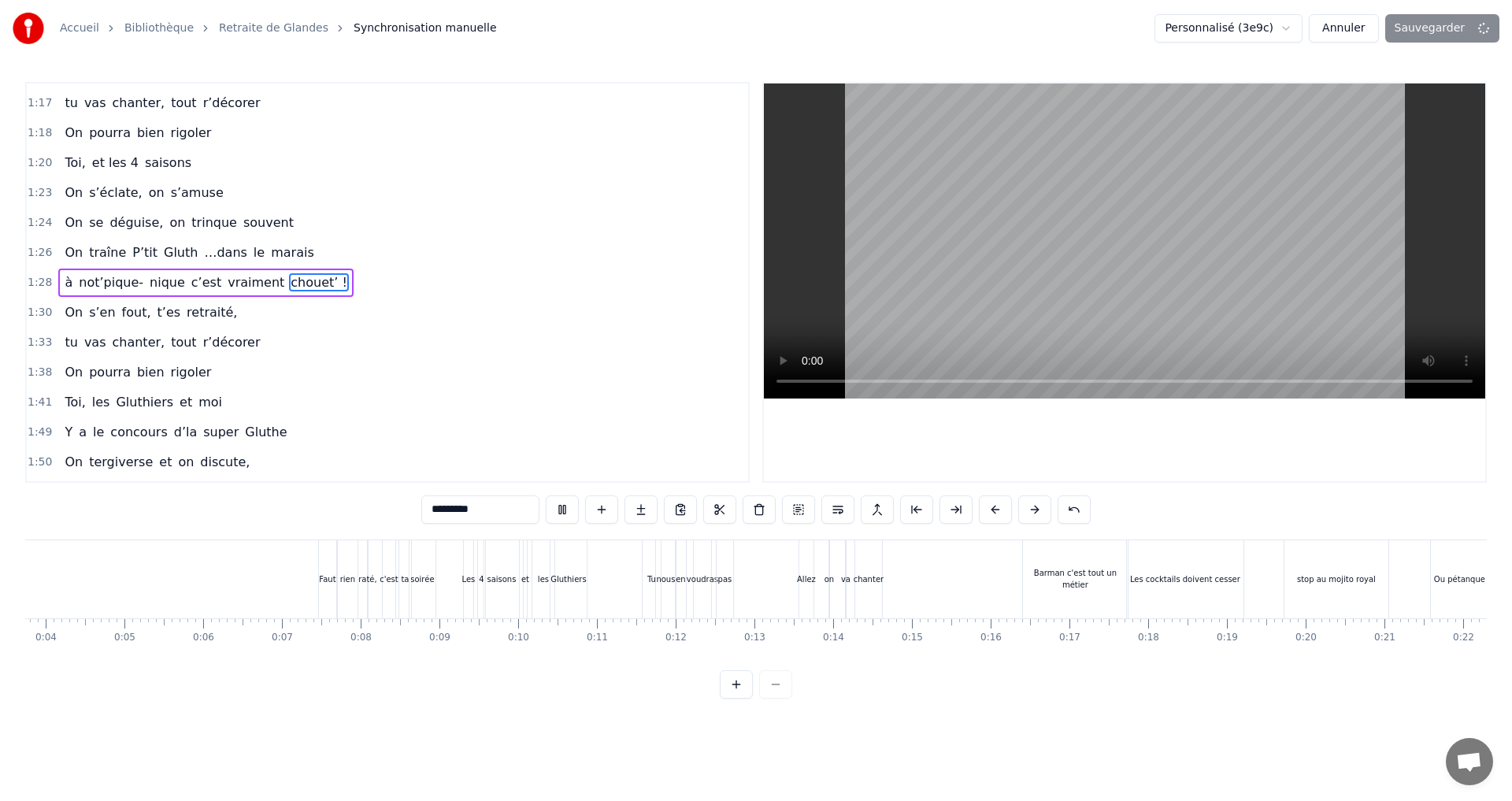
scroll to position [0, 167]
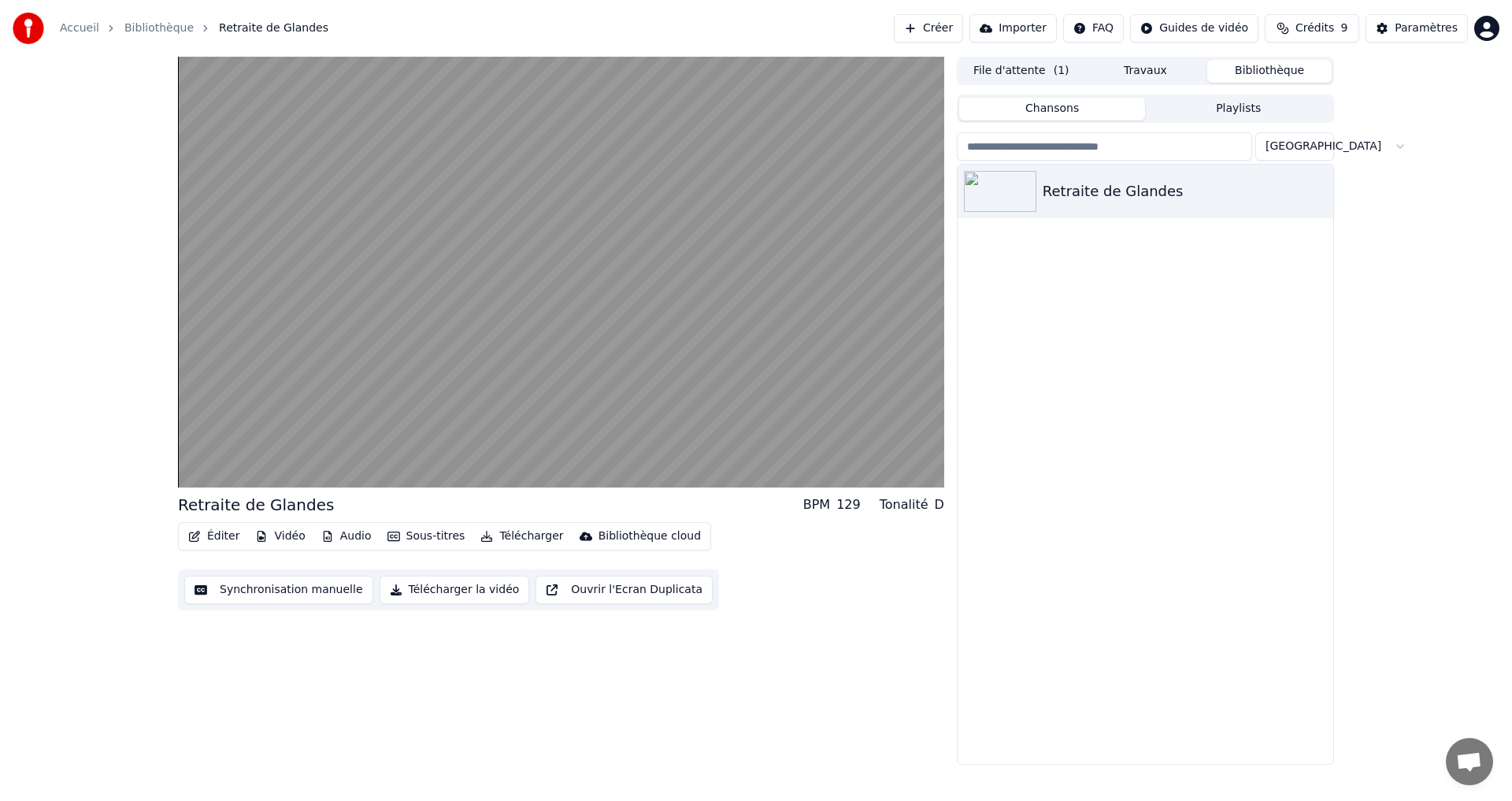
click at [305, 594] on button "Synchronisation manuelle" at bounding box center [278, 590] width 189 height 29
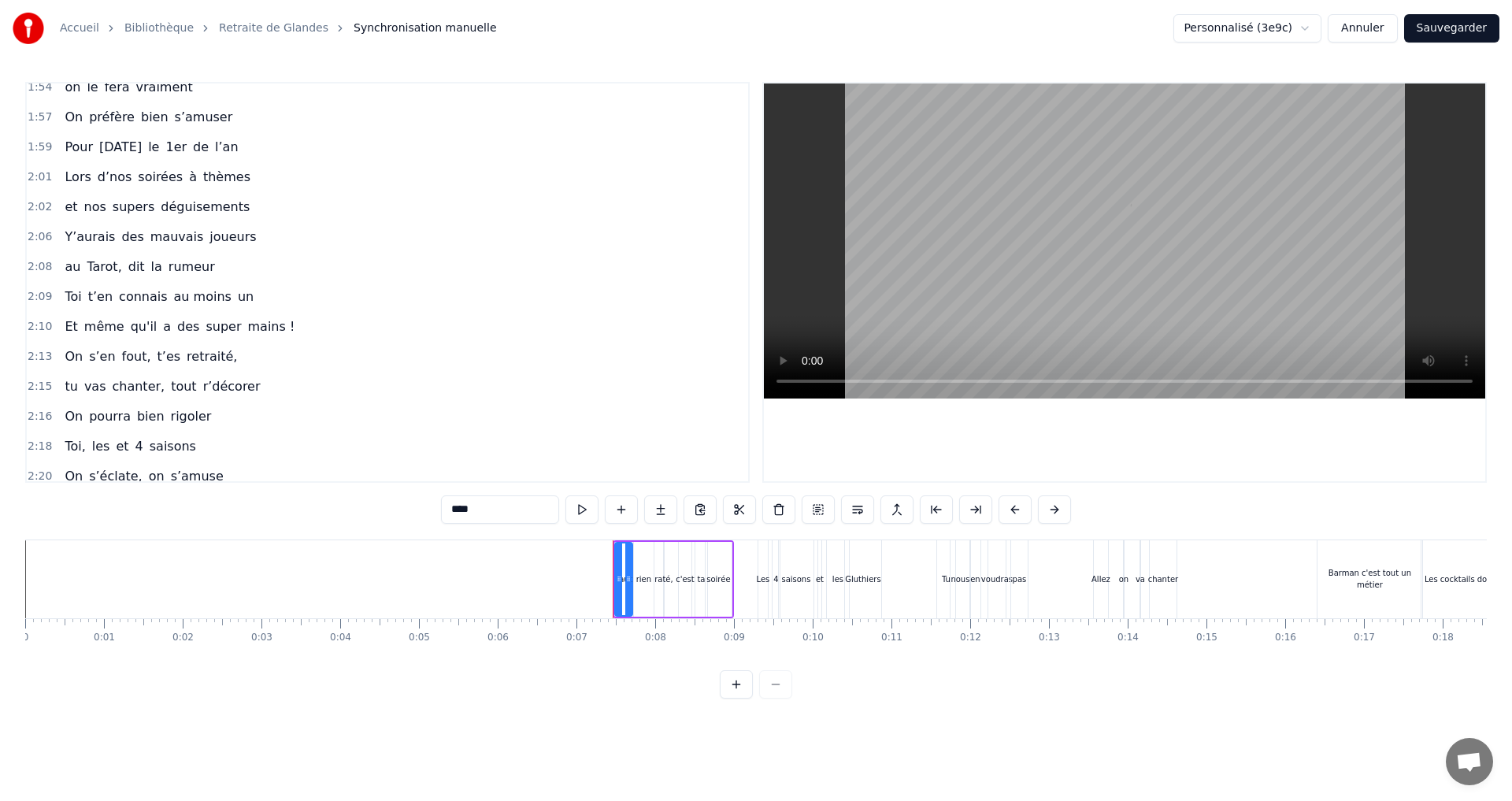
scroll to position [1496, 0]
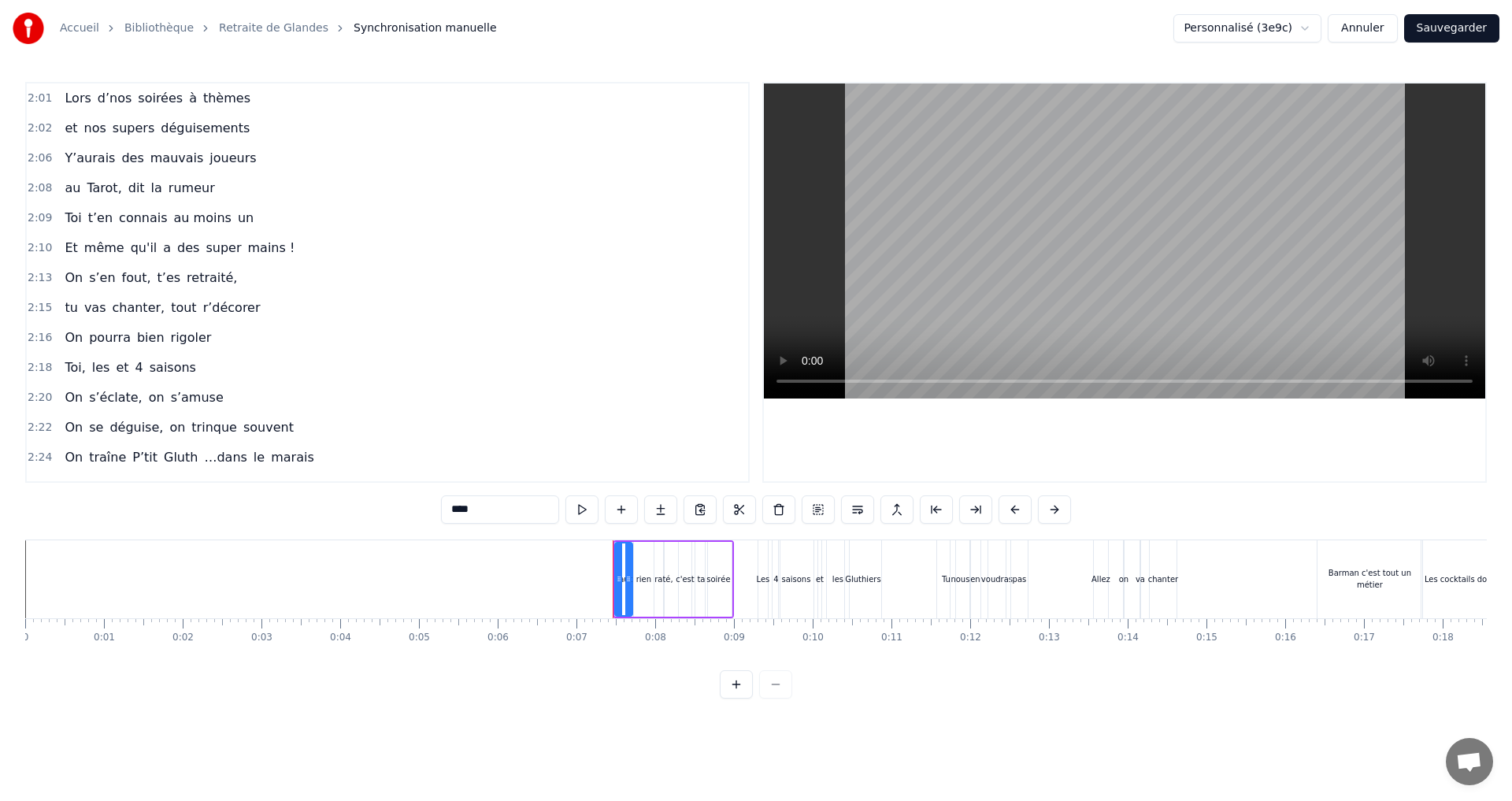
click at [95, 368] on span "les" at bounding box center [101, 367] width 21 height 18
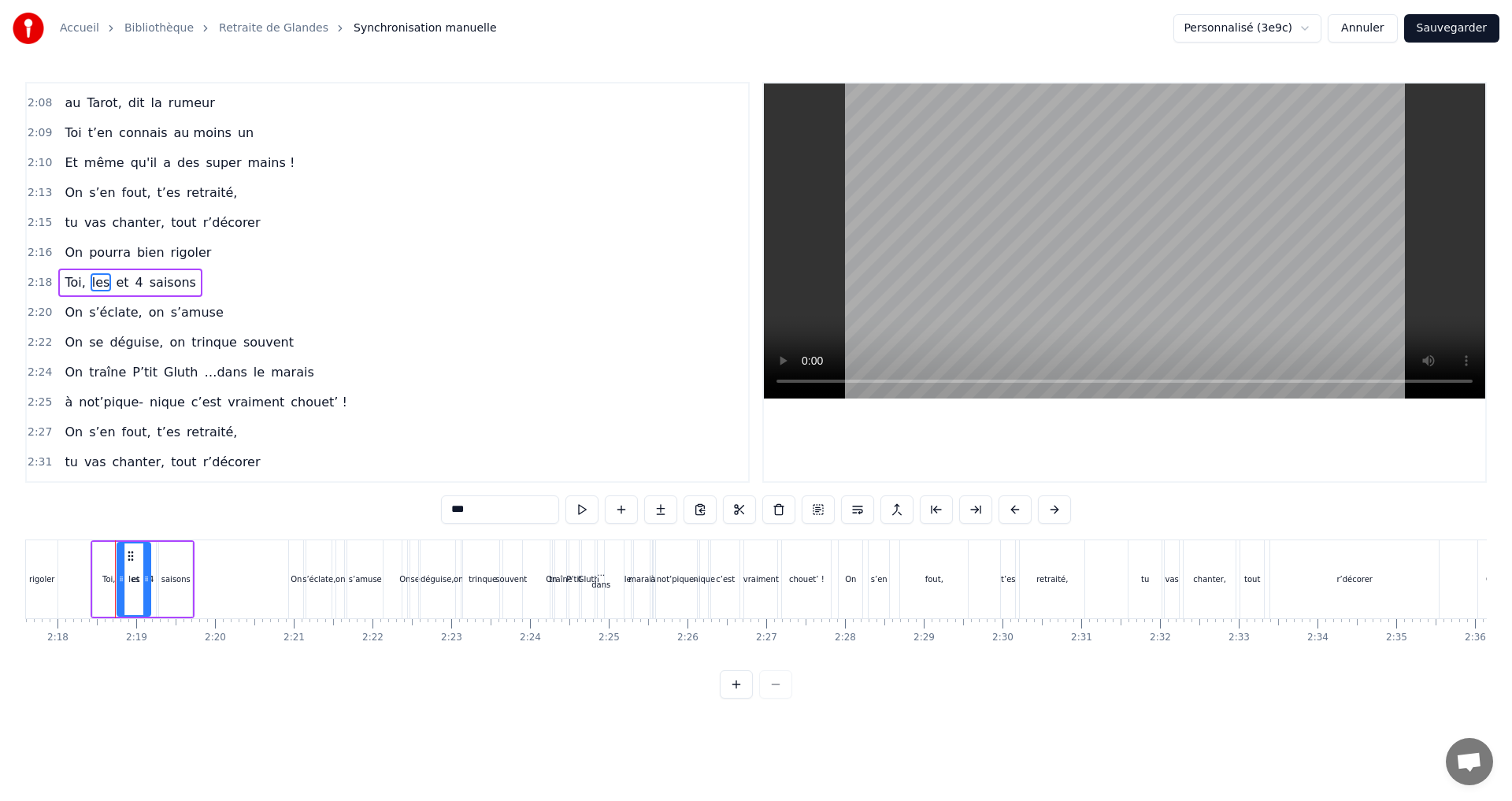
scroll to position [0, 10843]
drag, startPoint x: 473, startPoint y: 510, endPoint x: 443, endPoint y: 512, distance: 30.1
click at [443, 512] on input "***" at bounding box center [500, 510] width 118 height 29
click at [109, 279] on span "et" at bounding box center [117, 282] width 16 height 18
click at [431, 514] on input "**" at bounding box center [480, 510] width 118 height 29
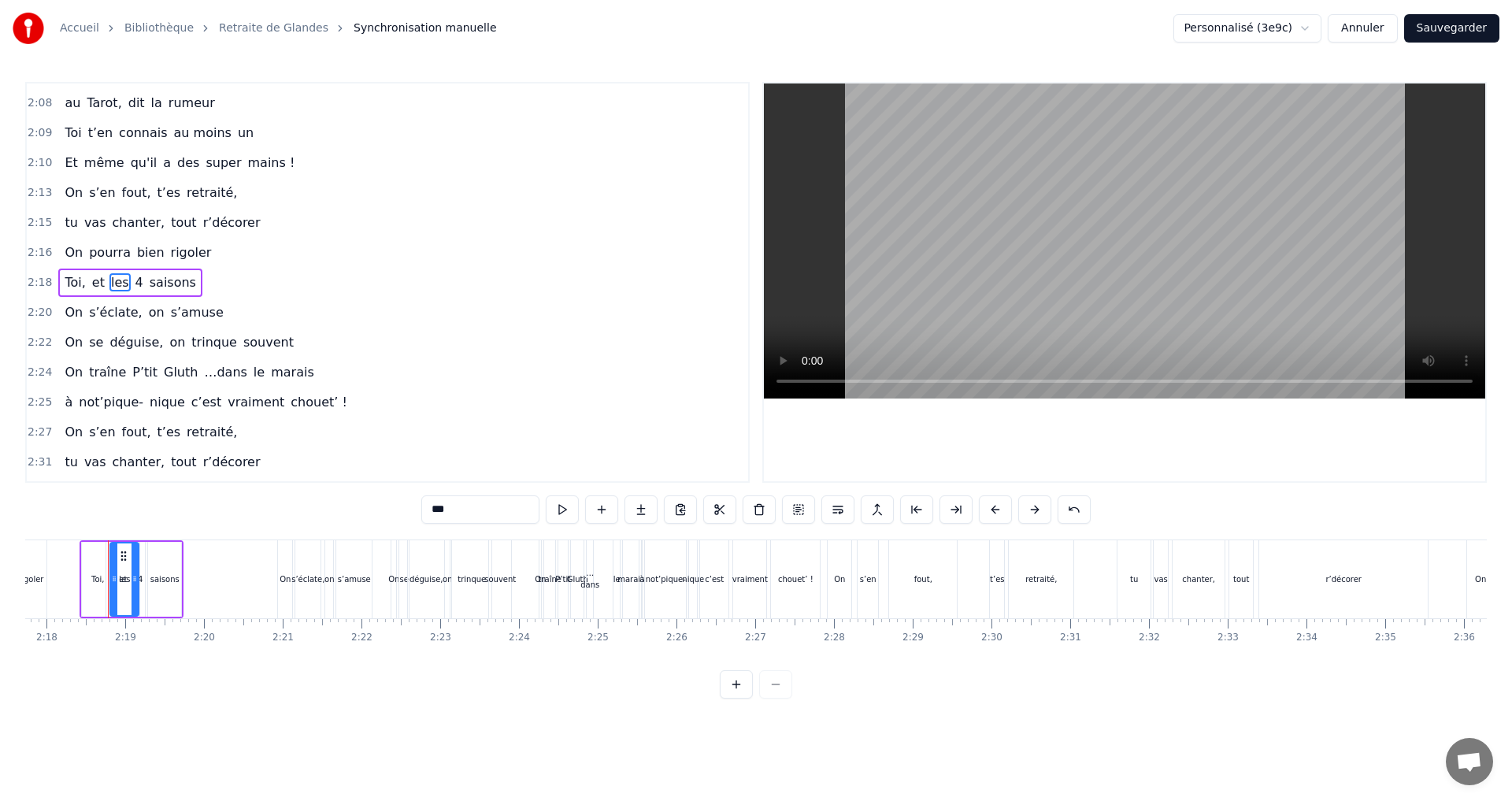
type input "***"
click at [1456, 31] on button "Sauvegarder" at bounding box center [1451, 29] width 95 height 29
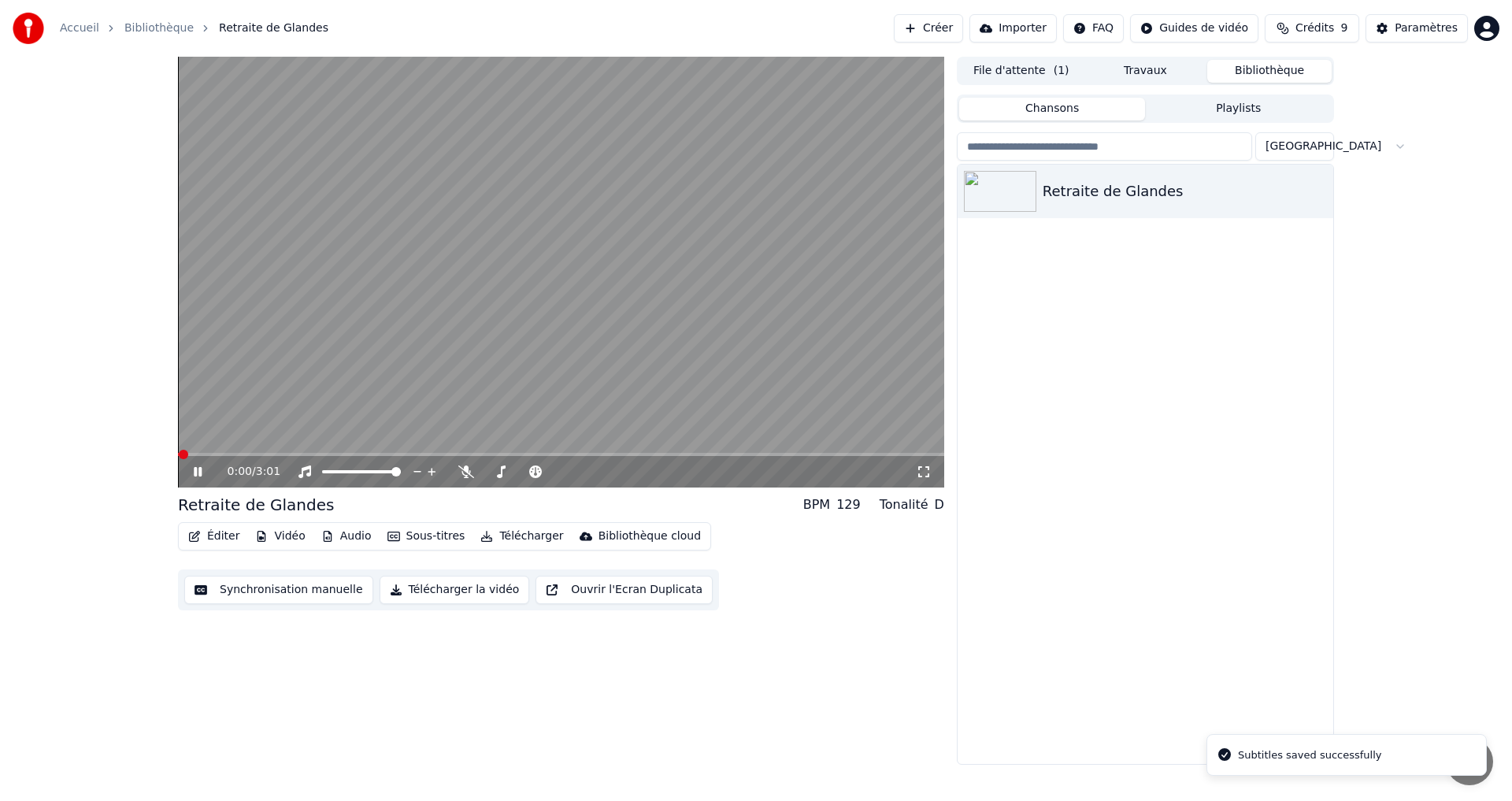
click at [267, 591] on button "Synchronisation manuelle" at bounding box center [278, 590] width 189 height 29
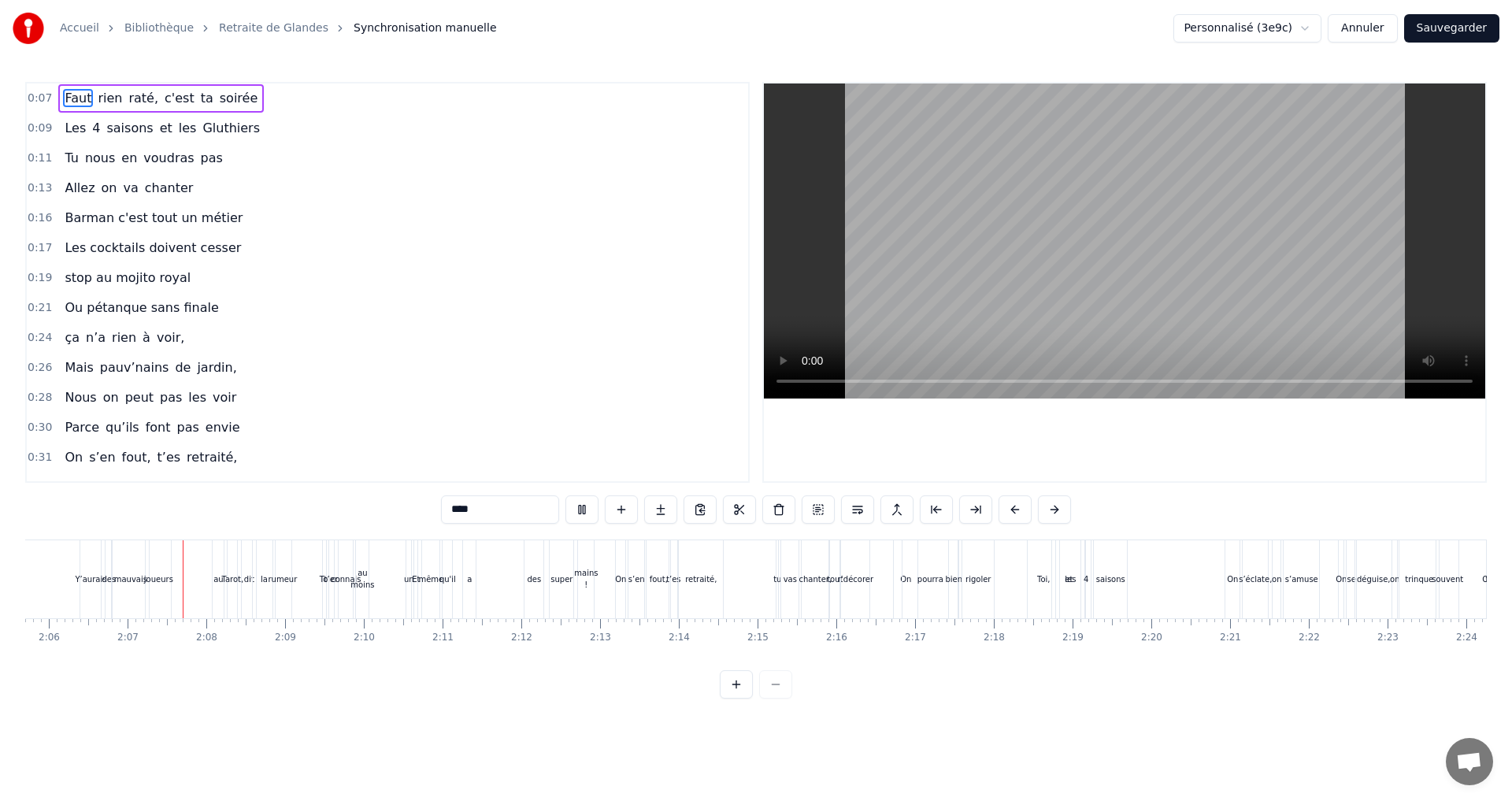
scroll to position [0, 9917]
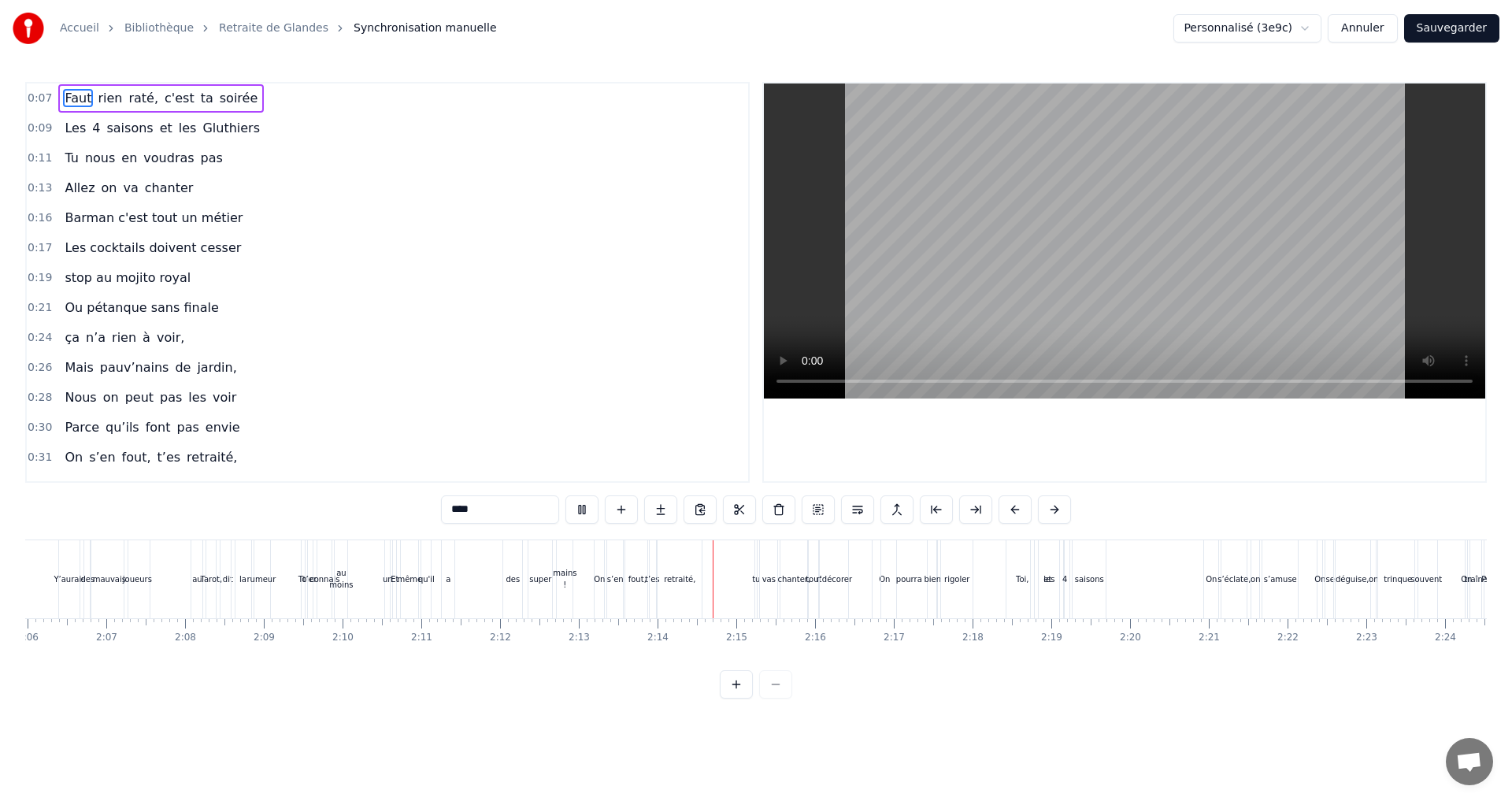
click at [1454, 30] on button "Sauvegarder" at bounding box center [1451, 29] width 95 height 29
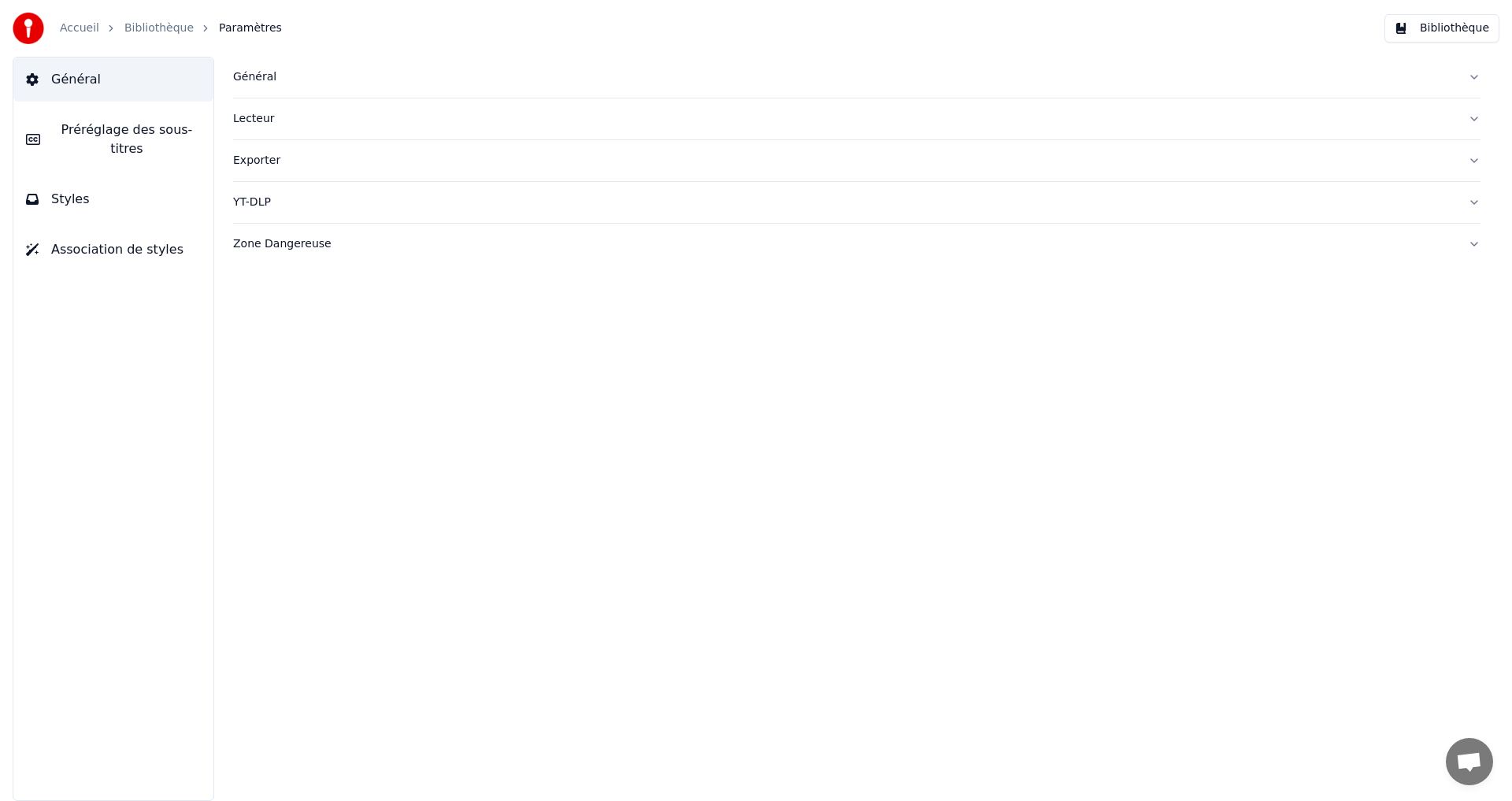
click at [77, 29] on link "Accueil" at bounding box center [80, 29] width 39 height 16
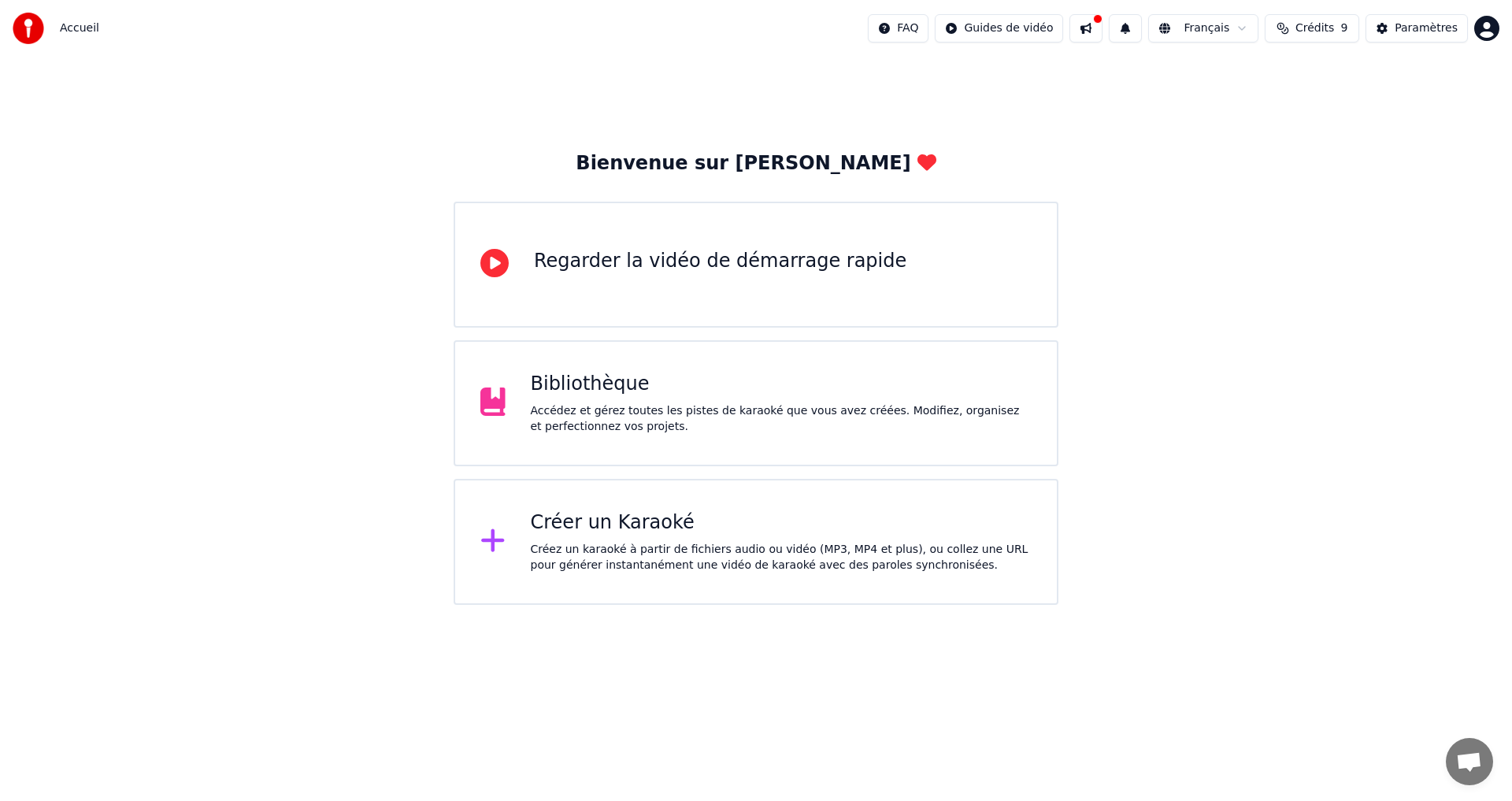
click at [575, 372] on div "Bibliothèque Accédez et gérez toutes les pistes de karaoké que vous avez créées…" at bounding box center [756, 403] width 605 height 126
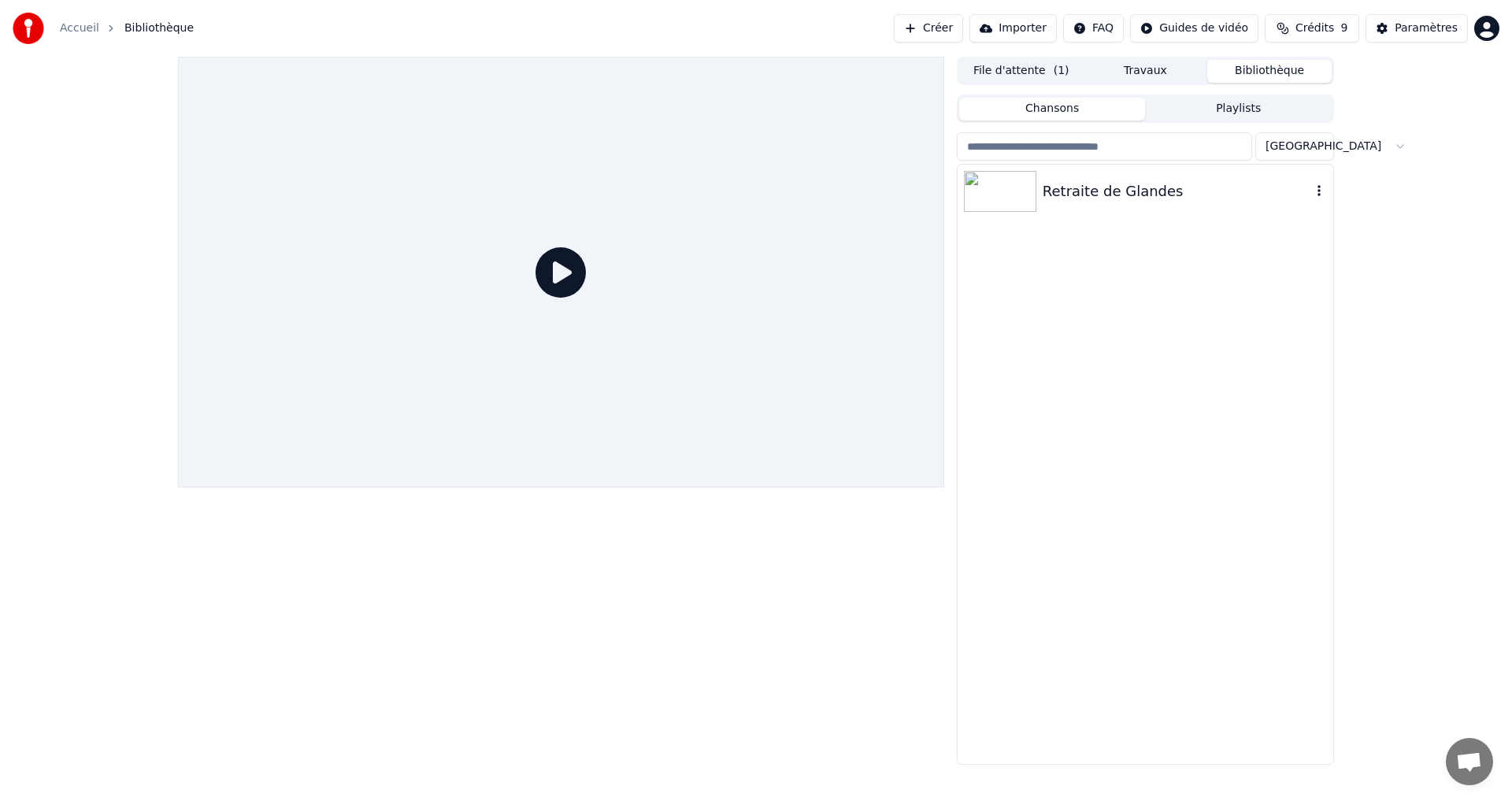
click at [998, 194] on img at bounding box center [999, 192] width 72 height 41
